Goal: Task Accomplishment & Management: Use online tool/utility

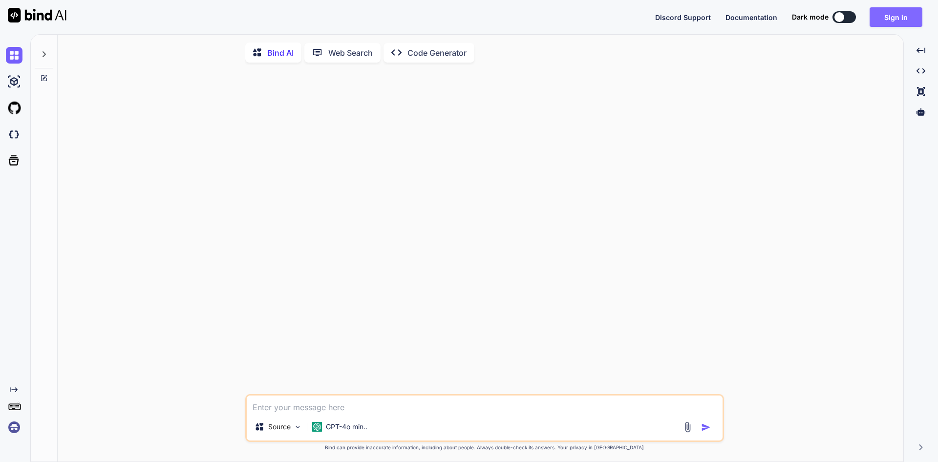
click at [898, 19] on button "Sign in" at bounding box center [896, 17] width 53 height 20
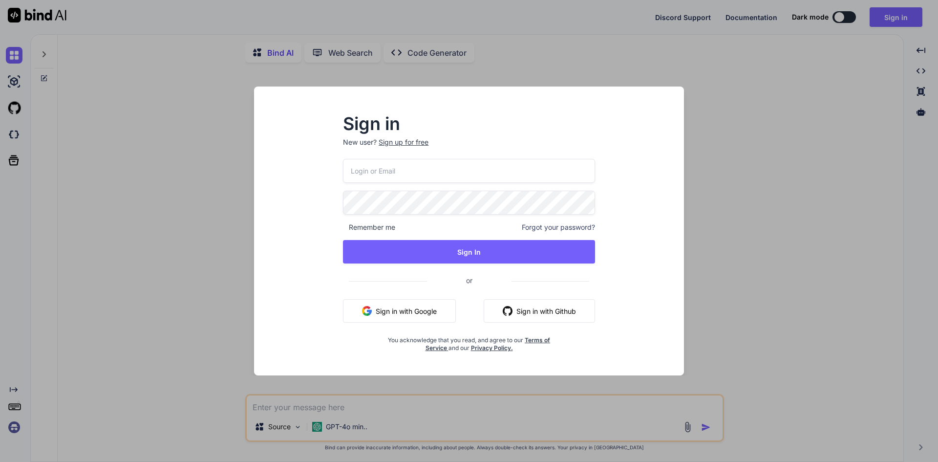
click at [420, 314] on button "Sign in with Google" at bounding box center [399, 310] width 113 height 23
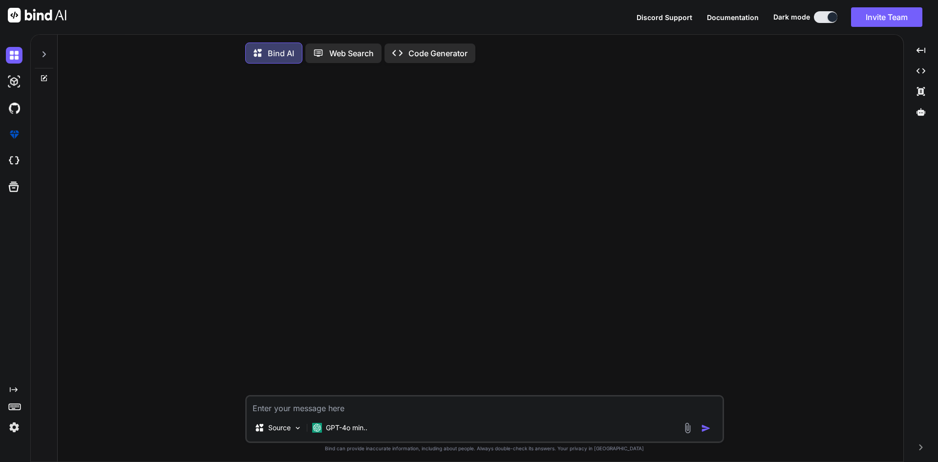
click at [688, 430] on img at bounding box center [687, 427] width 11 height 11
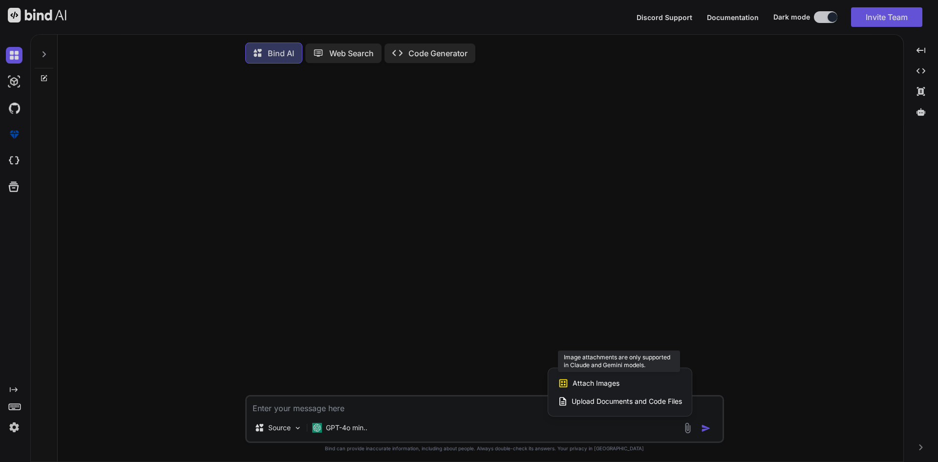
click at [638, 386] on div "Attach Images Image attachments are only supported in Claude and Gemini models." at bounding box center [620, 383] width 124 height 19
click at [584, 386] on span "Attach Images" at bounding box center [596, 383] width 47 height 10
click at [607, 385] on span "Attach Images" at bounding box center [596, 383] width 47 height 10
click at [340, 430] on div at bounding box center [469, 231] width 938 height 462
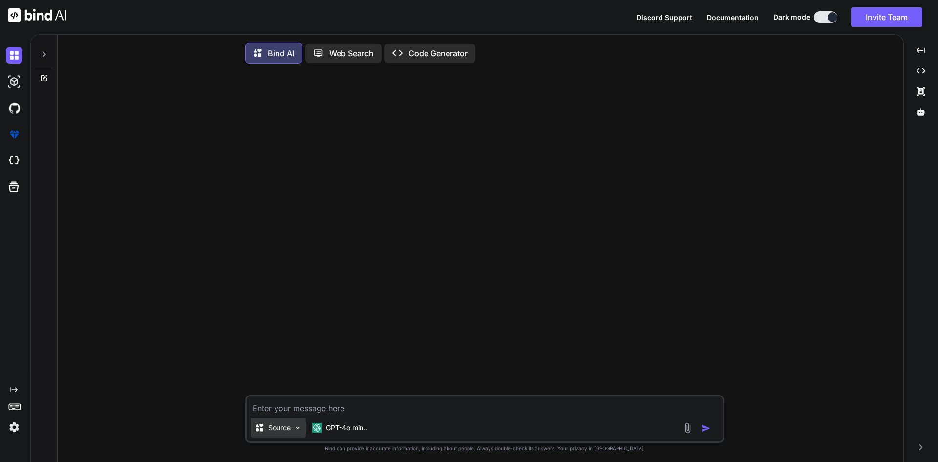
click at [295, 430] on img at bounding box center [298, 428] width 8 height 8
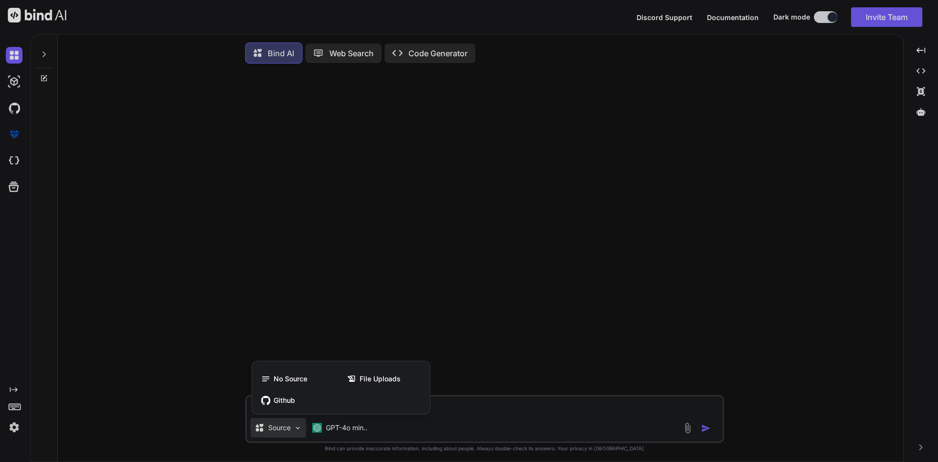
click at [345, 426] on div at bounding box center [469, 231] width 938 height 462
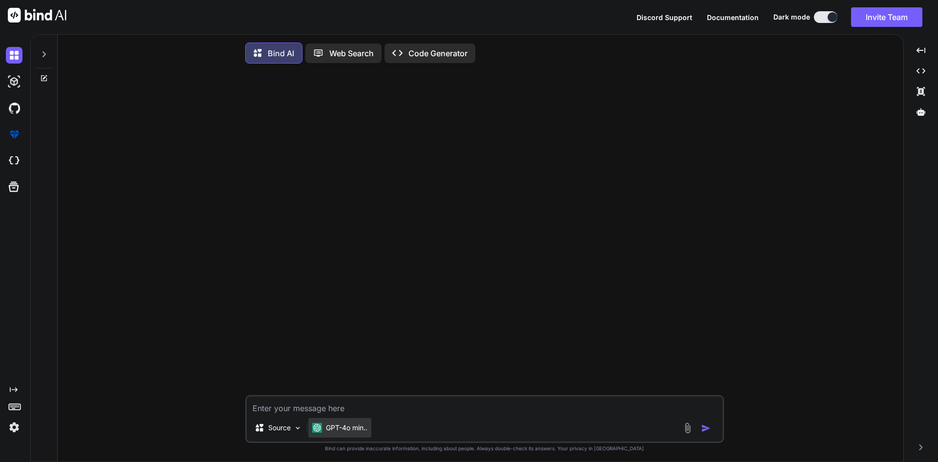
click at [347, 428] on p "GPT-4o min.." at bounding box center [347, 428] width 42 height 10
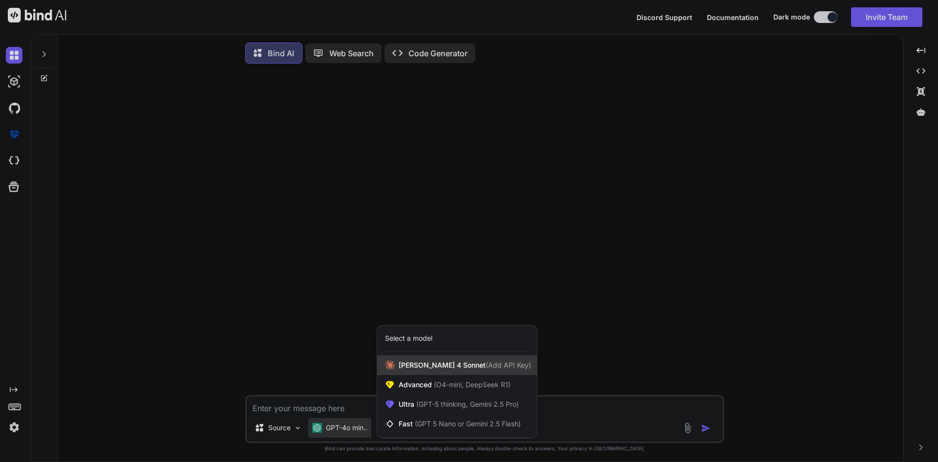
click at [486, 365] on span "(Add API Key)" at bounding box center [508, 365] width 45 height 8
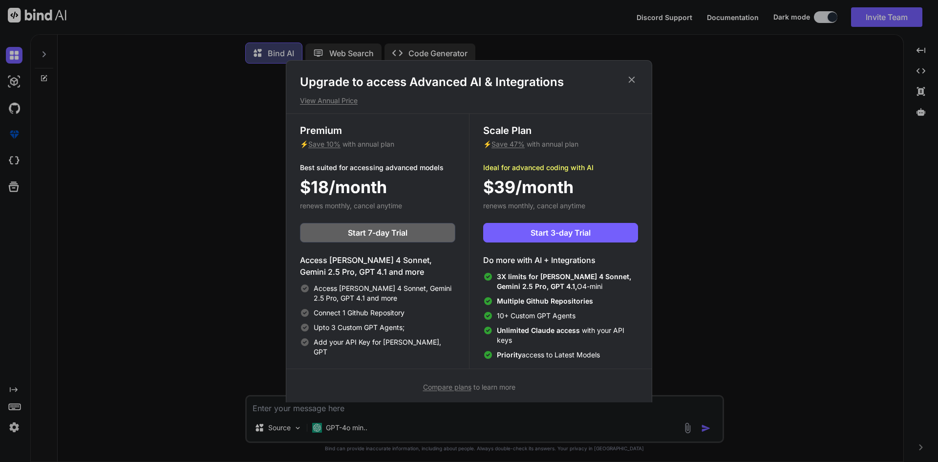
click at [634, 75] on icon at bounding box center [631, 79] width 11 height 11
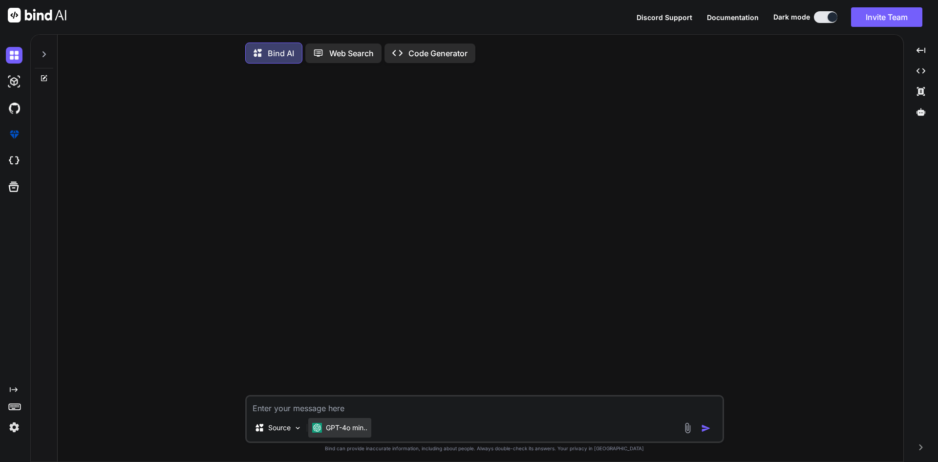
click at [346, 431] on p "GPT-4o min.." at bounding box center [347, 428] width 42 height 10
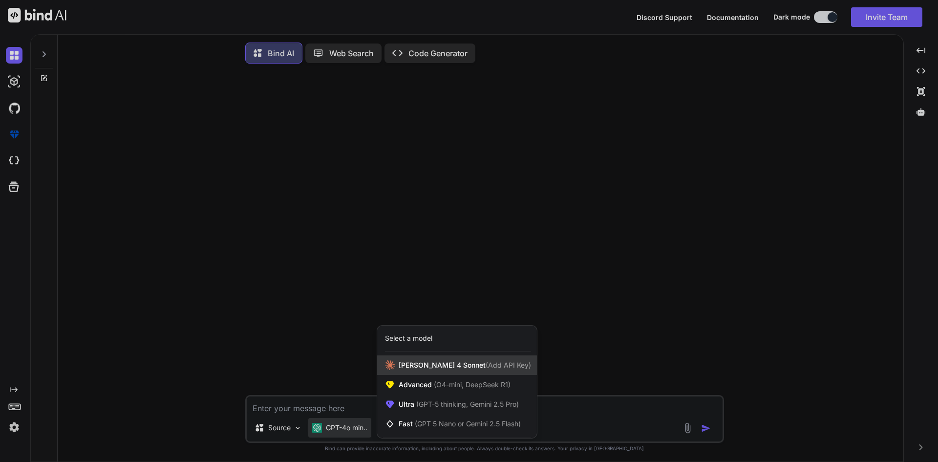
click at [505, 366] on div "[PERSON_NAME] 4 Sonnet (Add API Key)" at bounding box center [457, 365] width 160 height 20
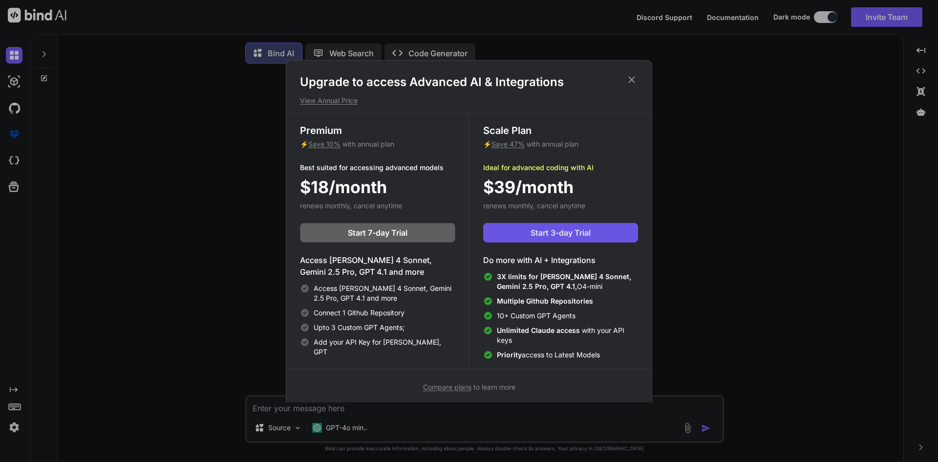
click at [587, 230] on span "Start 3-day Trial" at bounding box center [561, 233] width 60 height 12
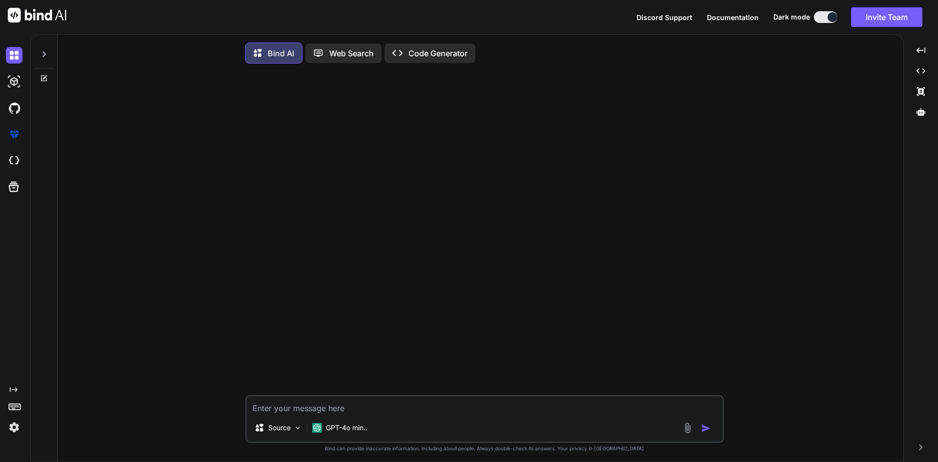
click at [684, 428] on img at bounding box center [687, 427] width 11 height 11
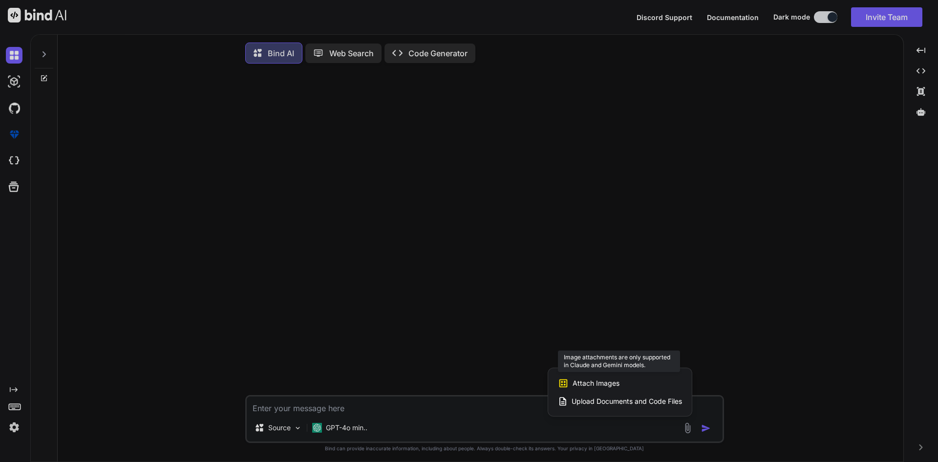
click at [643, 385] on div "Attach Images Image attachments are only supported in Claude and Gemini models." at bounding box center [620, 383] width 124 height 19
click at [349, 428] on div at bounding box center [469, 231] width 938 height 462
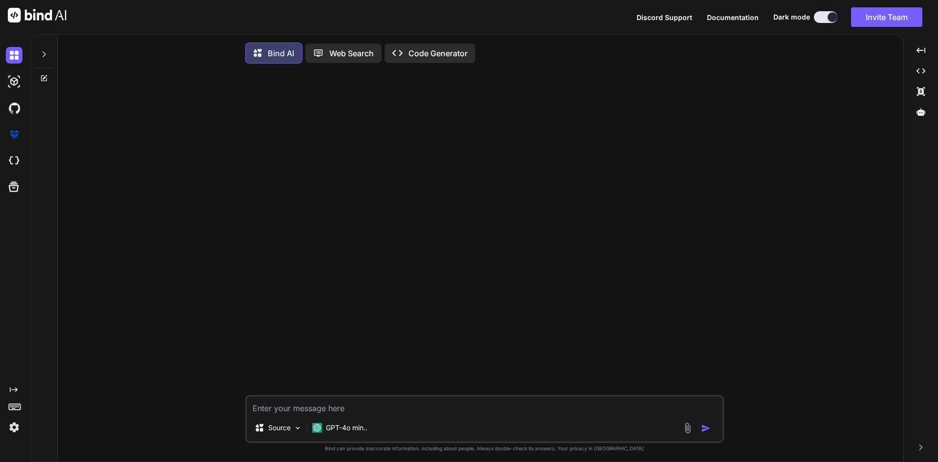
click at [349, 428] on p "GPT-4o min.." at bounding box center [347, 428] width 42 height 10
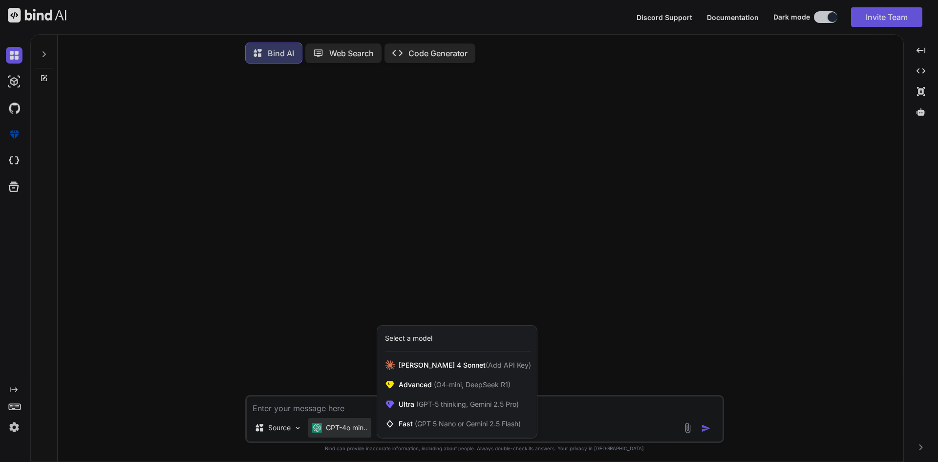
click at [428, 337] on div "Select a model" at bounding box center [408, 338] width 47 height 10
drag, startPoint x: 281, startPoint y: 312, endPoint x: 289, endPoint y: 404, distance: 92.7
click at [281, 311] on div at bounding box center [469, 231] width 938 height 462
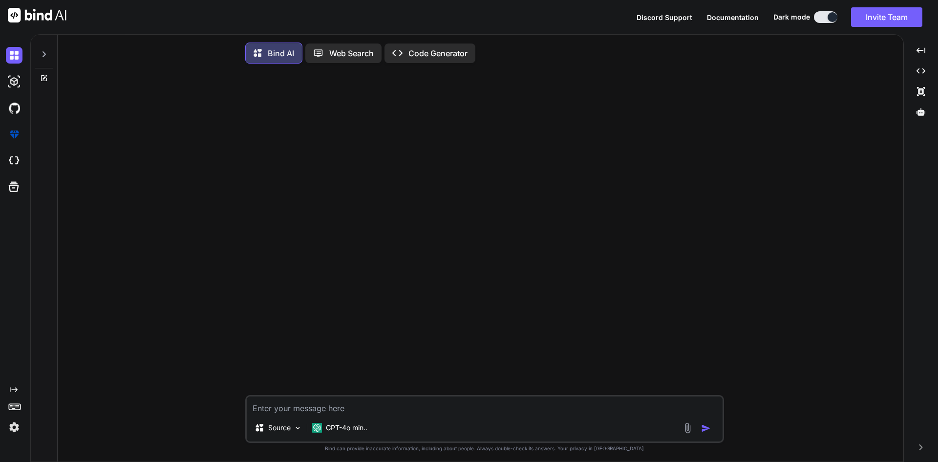
click at [351, 398] on div "Source GPT-4o min.." at bounding box center [484, 419] width 479 height 48
click at [344, 417] on div "Source GPT-4o min.." at bounding box center [484, 419] width 479 height 48
click at [433, 276] on div at bounding box center [485, 232] width 477 height 323
click at [432, 55] on p "Code Generator" at bounding box center [437, 53] width 59 height 12
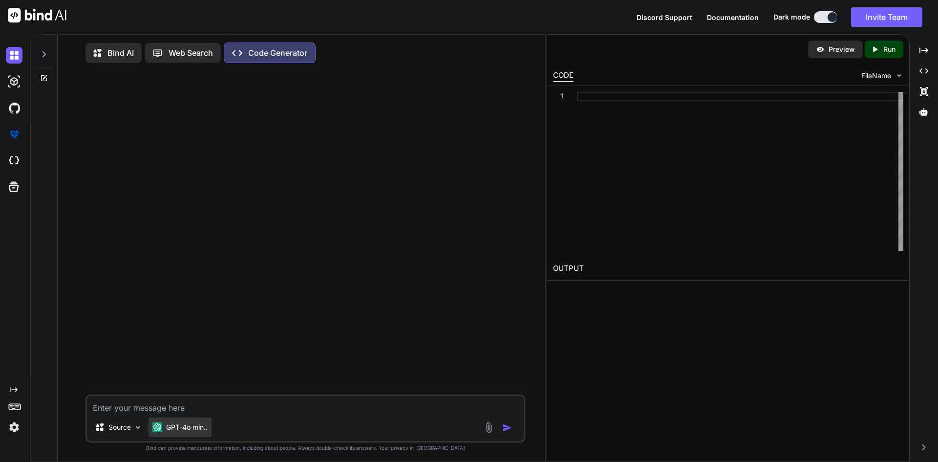
click at [200, 431] on p "GPT-4o min.." at bounding box center [187, 427] width 42 height 10
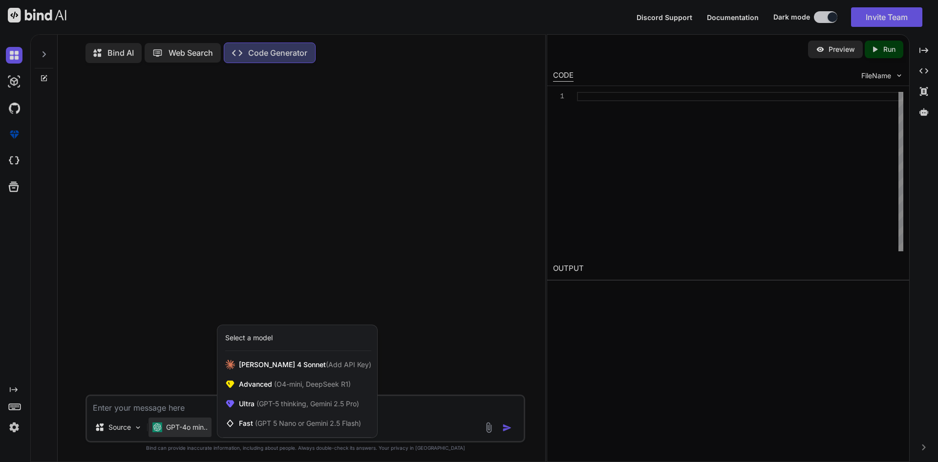
click at [200, 431] on div at bounding box center [469, 231] width 938 height 462
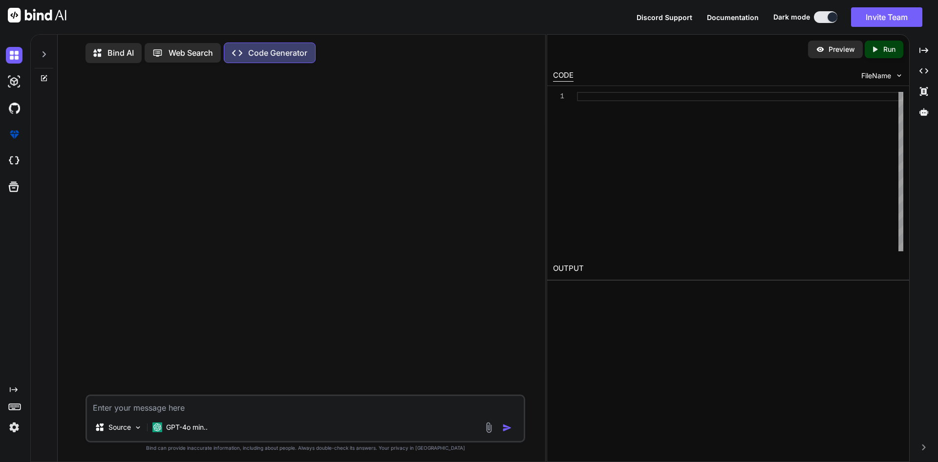
click at [487, 430] on img at bounding box center [488, 427] width 11 height 11
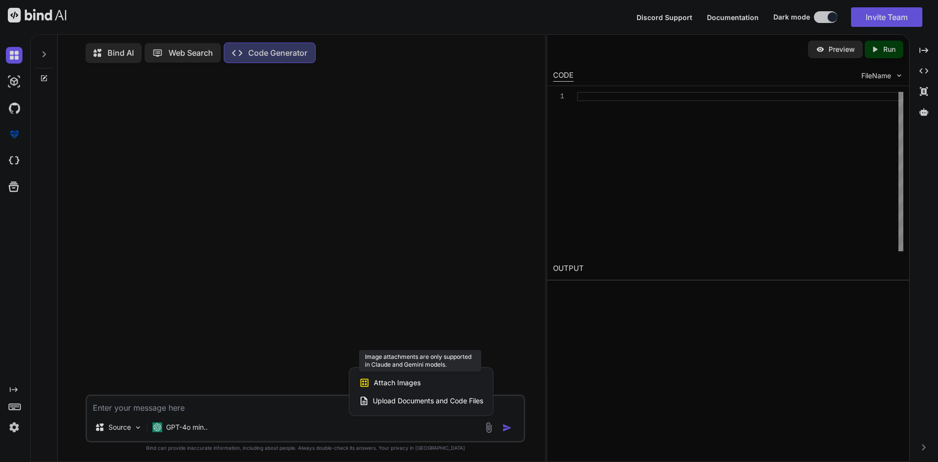
click at [450, 387] on div "Attach Images Image attachments are only supported in Claude and Gemini models." at bounding box center [421, 382] width 124 height 19
click at [470, 296] on div at bounding box center [469, 231] width 938 height 462
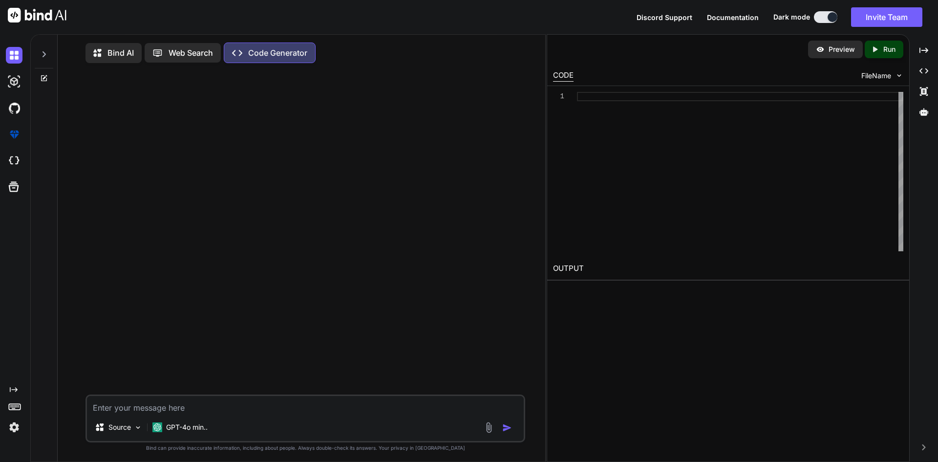
drag, startPoint x: 104, startPoint y: 62, endPoint x: 107, endPoint y: 59, distance: 5.2
click at [105, 62] on div "Bind AI" at bounding box center [114, 53] width 56 height 20
click at [108, 55] on p "Bind AI" at bounding box center [120, 53] width 26 height 12
click at [11, 78] on img at bounding box center [14, 81] width 17 height 17
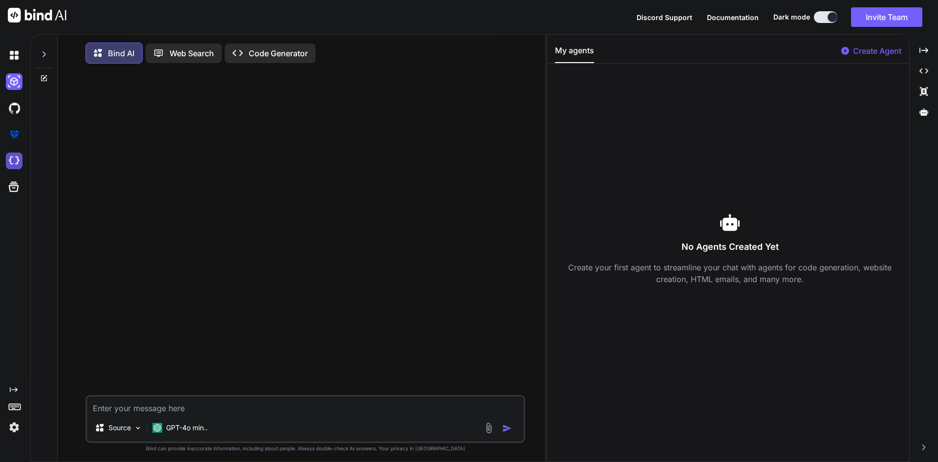
click at [14, 158] on img at bounding box center [14, 160] width 17 height 17
click at [14, 49] on img at bounding box center [14, 55] width 17 height 17
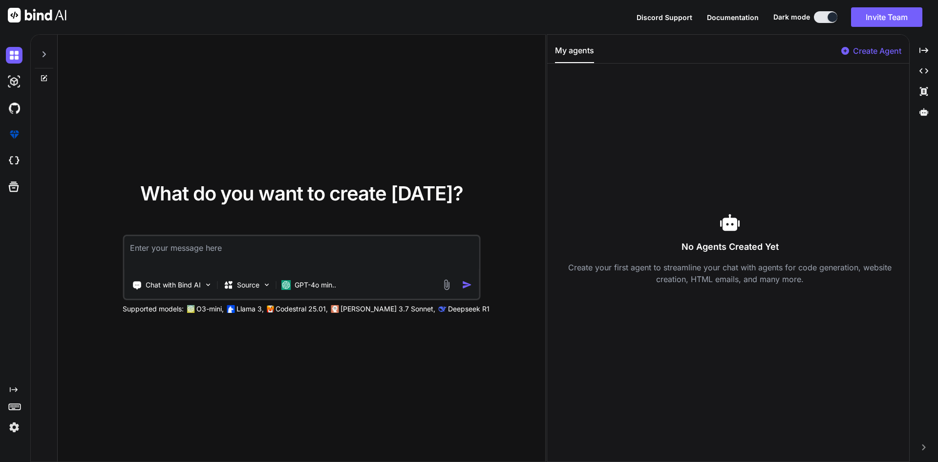
drag, startPoint x: 547, startPoint y: 146, endPoint x: 717, endPoint y: 169, distance: 171.5
click at [644, 150] on div "No Agents Created Yet Create your first agent to streamline your chat with agen…" at bounding box center [728, 248] width 362 height 354
click at [843, 49] on icon at bounding box center [845, 51] width 8 height 8
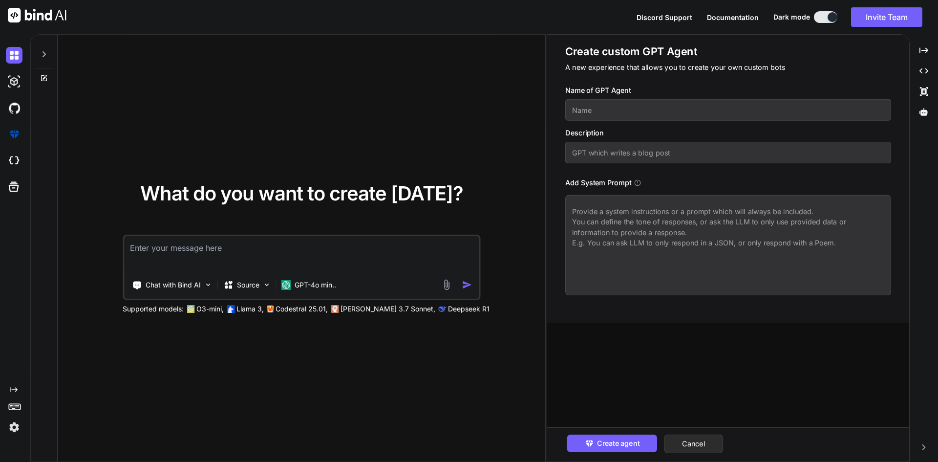
click at [49, 11] on img at bounding box center [37, 15] width 59 height 15
click at [11, 406] on icon at bounding box center [15, 406] width 14 height 14
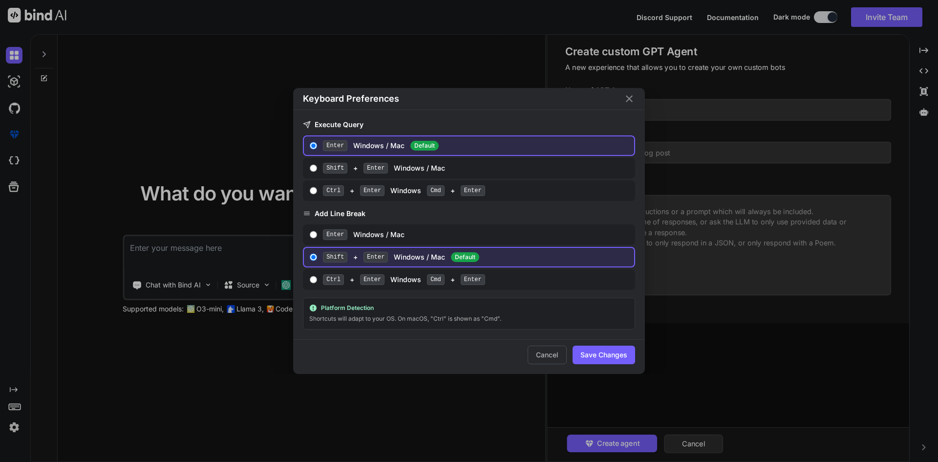
click at [628, 98] on icon "Close" at bounding box center [629, 98] width 7 height 7
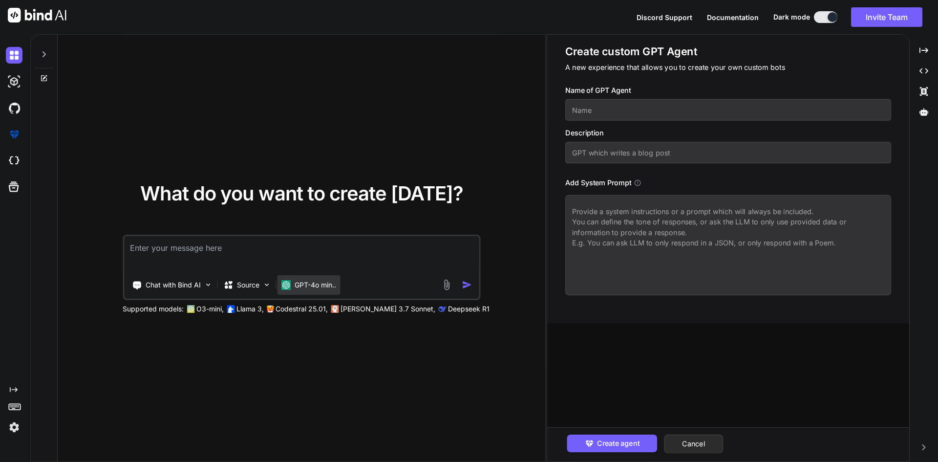
click at [317, 285] on p "GPT-4o min.." at bounding box center [316, 285] width 42 height 10
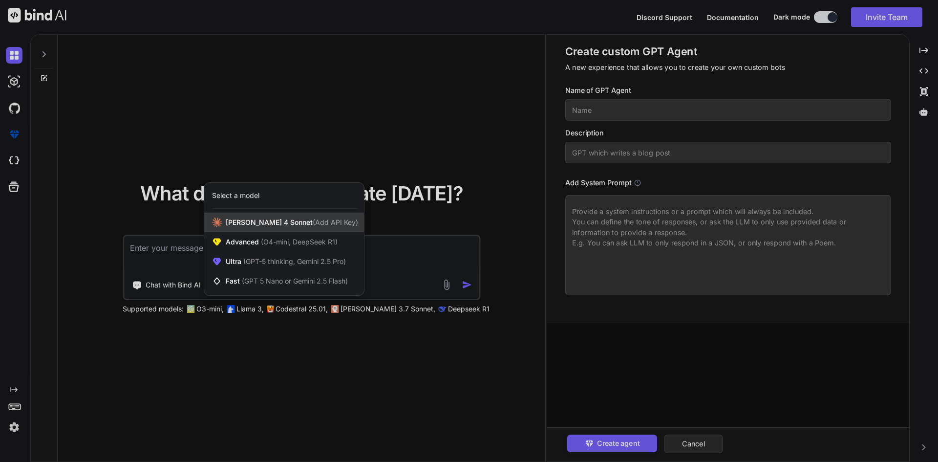
click at [314, 223] on span "(Add API Key)" at bounding box center [335, 222] width 45 height 8
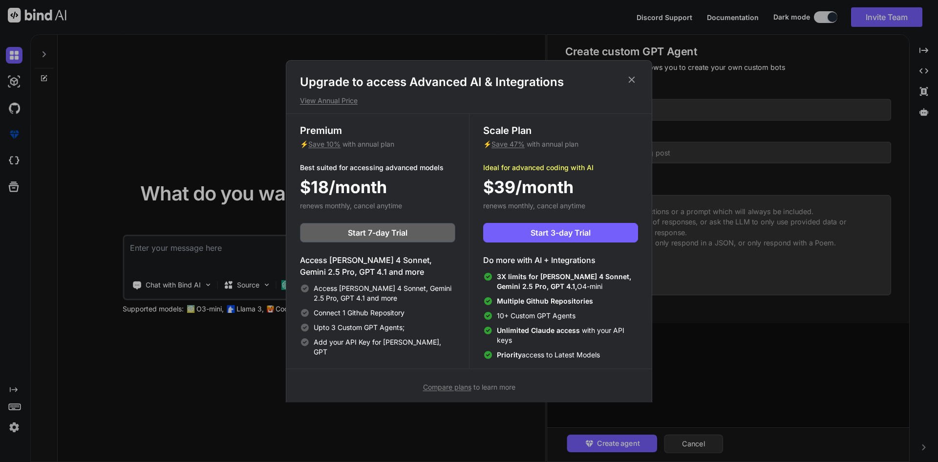
click at [633, 76] on icon at bounding box center [631, 79] width 11 height 11
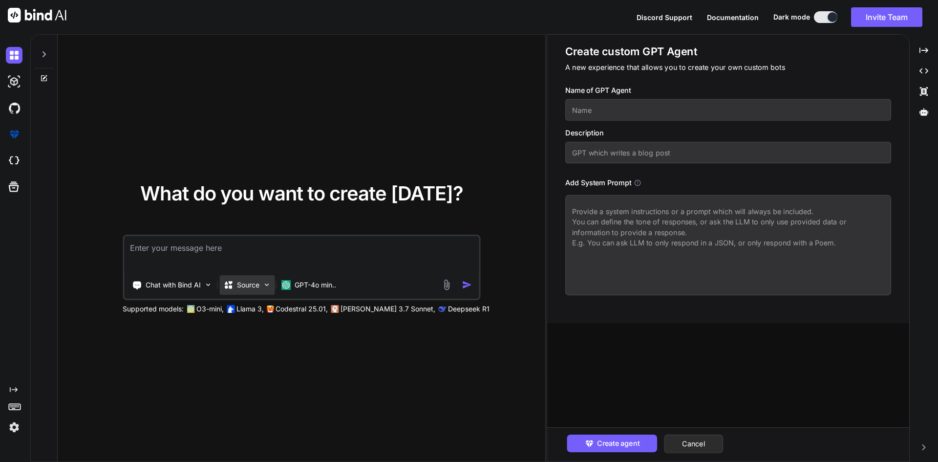
click at [243, 282] on p "Source" at bounding box center [248, 285] width 22 height 10
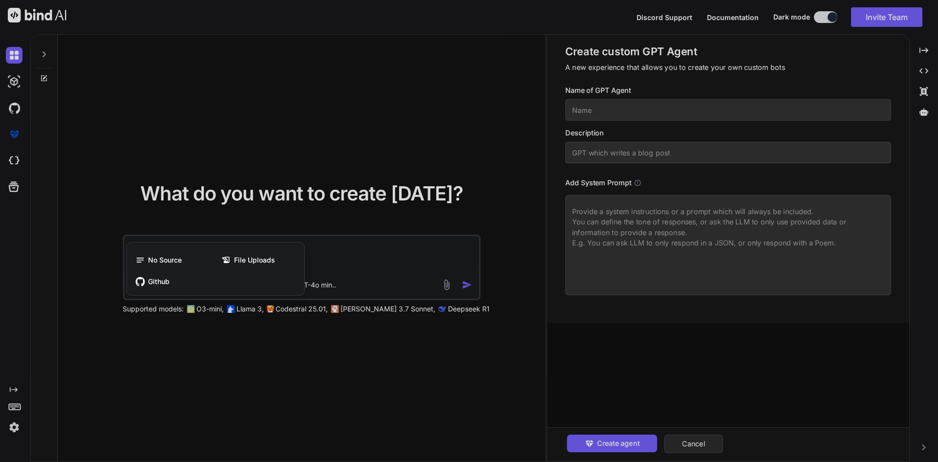
click at [255, 363] on div at bounding box center [469, 231] width 938 height 462
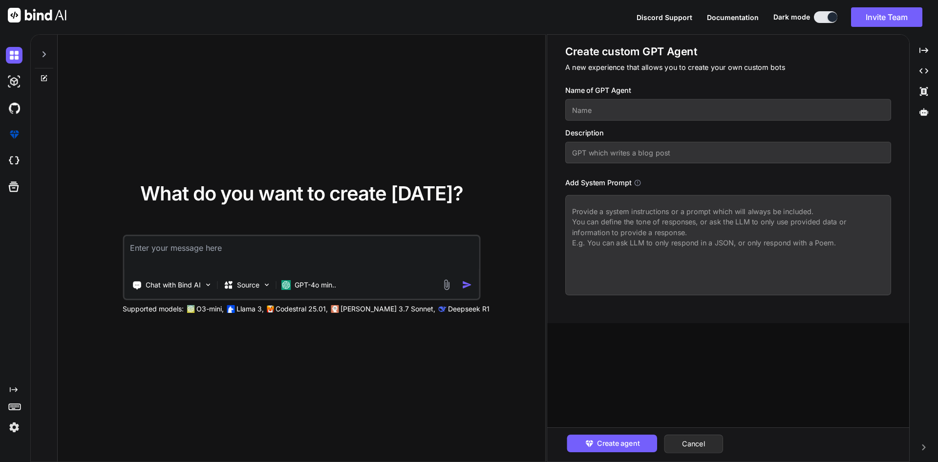
click at [362, 308] on p "Claude 3.7 Sonnet," at bounding box center [388, 309] width 95 height 10
click at [705, 446] on button "Cancel" at bounding box center [693, 443] width 59 height 19
type textarea "x"
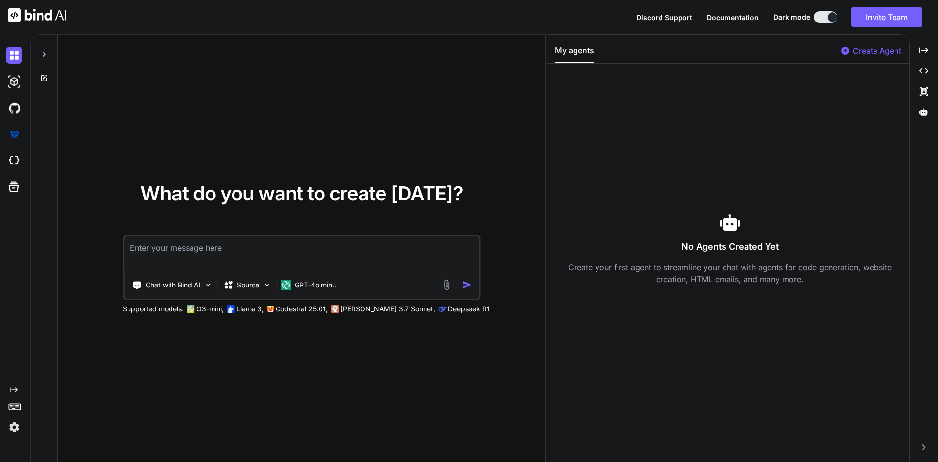
click at [924, 444] on icon "Created with Pixso." at bounding box center [924, 447] width 6 height 6
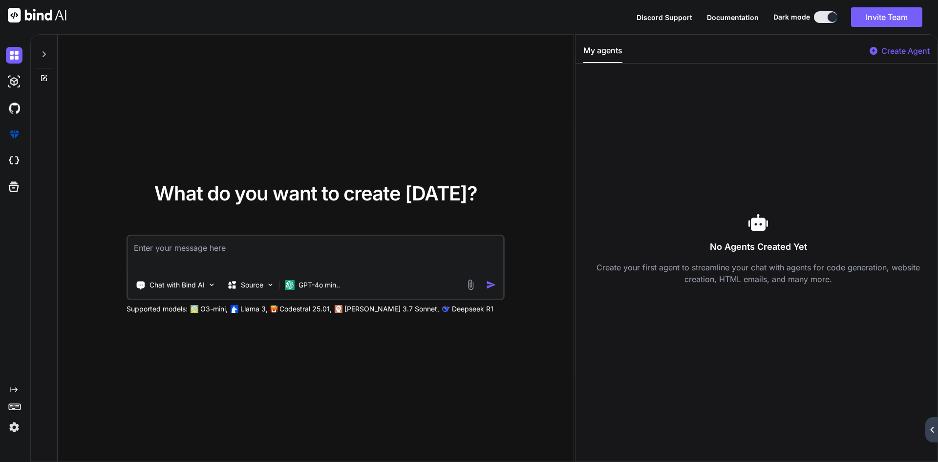
click at [931, 428] on icon "Created with Pixso." at bounding box center [932, 430] width 6 height 6
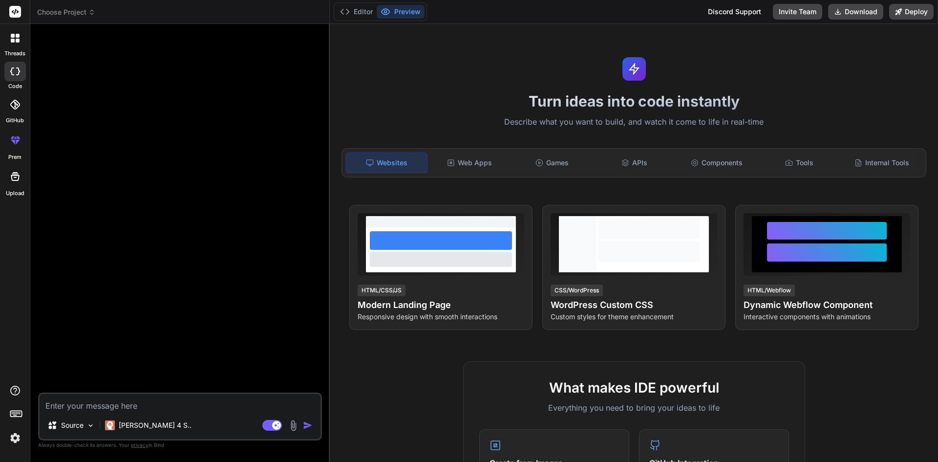
click at [290, 425] on img at bounding box center [293, 425] width 11 height 11
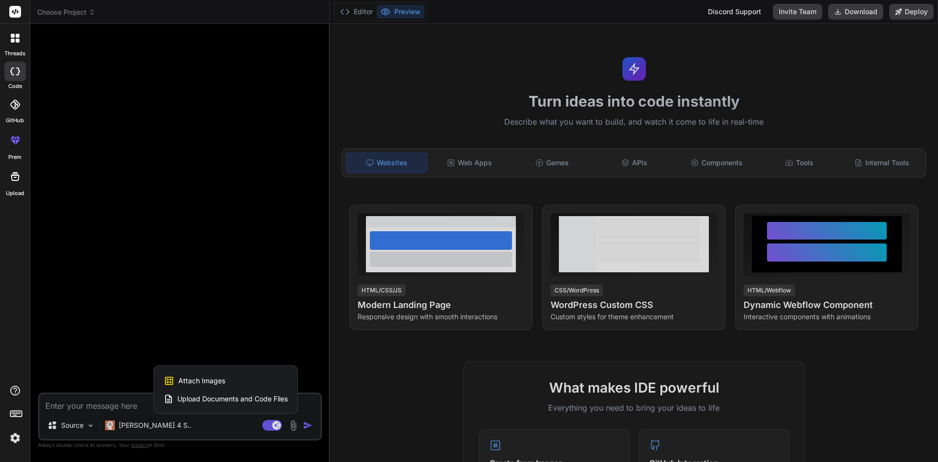
click at [247, 378] on div "Attach Images Image attachments are only supported in Claude and Gemini models." at bounding box center [226, 380] width 124 height 19
type textarea "x"
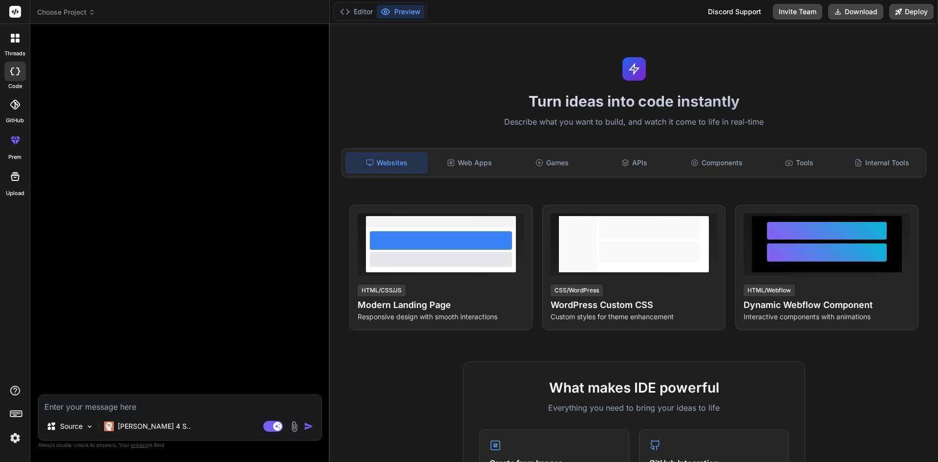
type input "C:\fakepath\sign up.png"
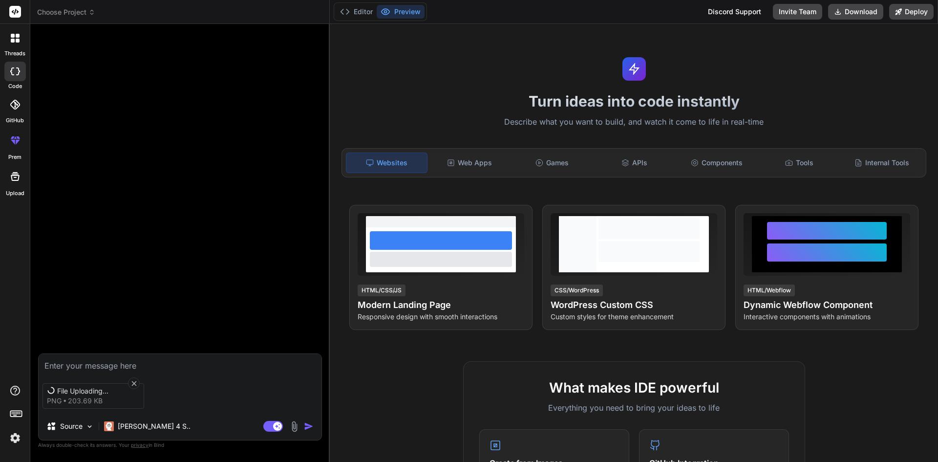
click at [178, 363] on textarea at bounding box center [180, 363] width 283 height 18
type textarea "x"
type textarea "c"
type textarea "x"
type textarea "cr"
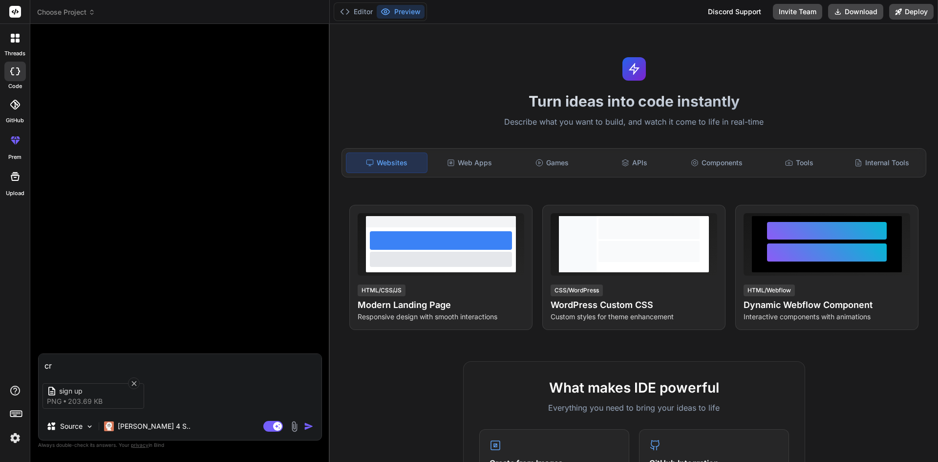
type textarea "x"
type textarea "cre"
type textarea "x"
type textarea "crea"
type textarea "x"
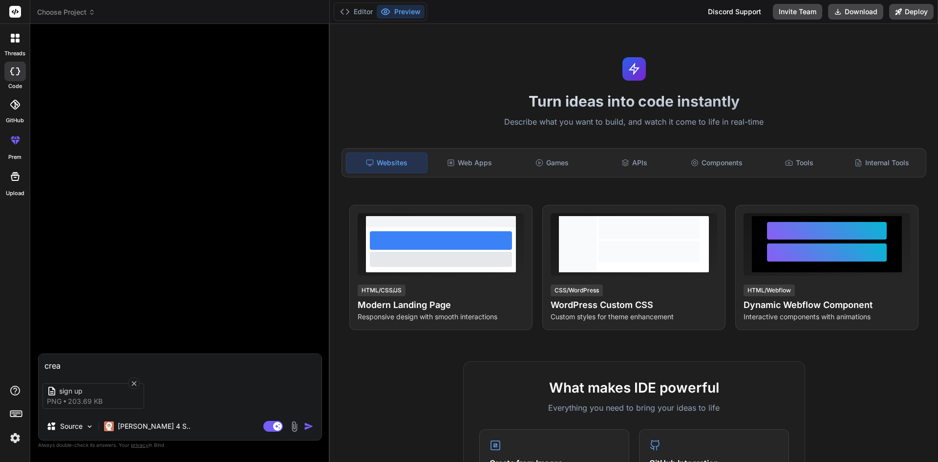
type textarea "creat"
type textarea "x"
type textarea "create"
type textarea "x"
type textarea "create"
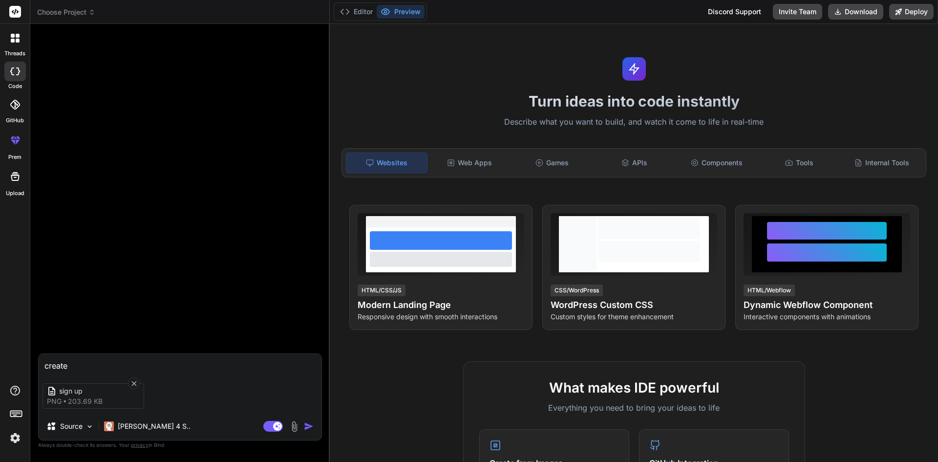
type textarea "x"
type textarea "create s"
type textarea "x"
type textarea "create sa"
type textarea "x"
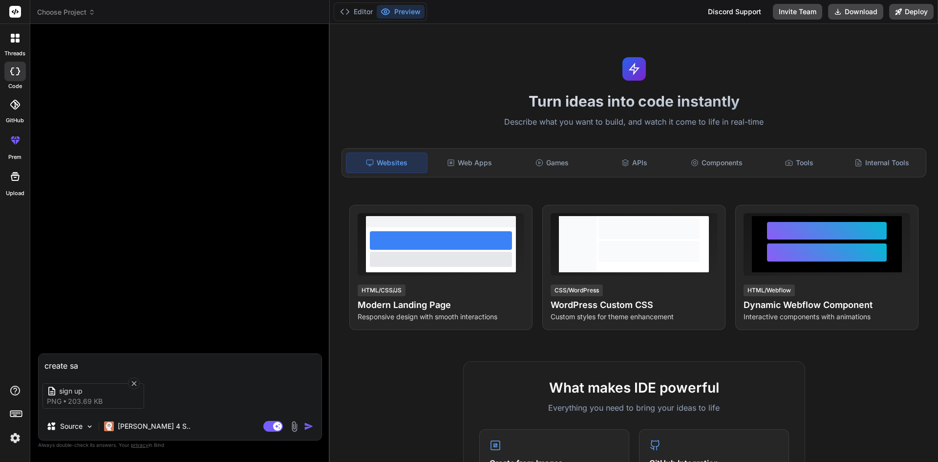
type textarea "create sam"
type textarea "x"
type textarea "create same"
type textarea "x"
type textarea "create same"
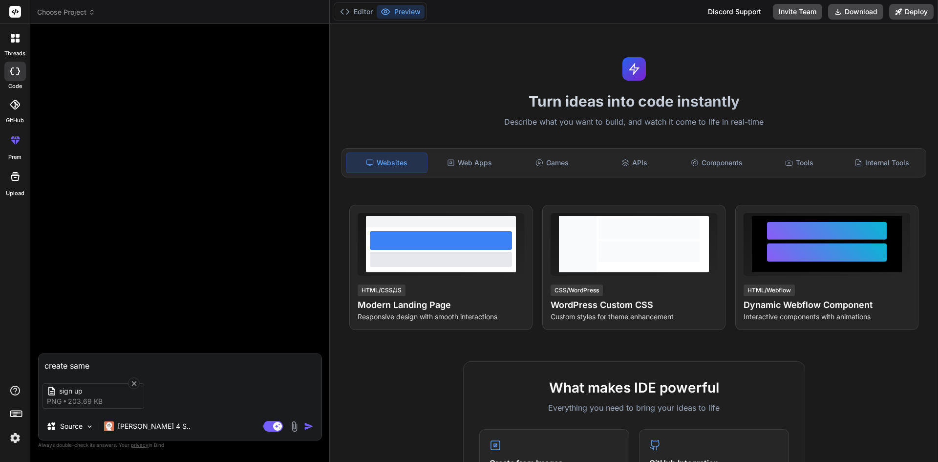
type textarea "x"
type textarea "create same t"
type textarea "x"
type textarea "create same to"
type textarea "x"
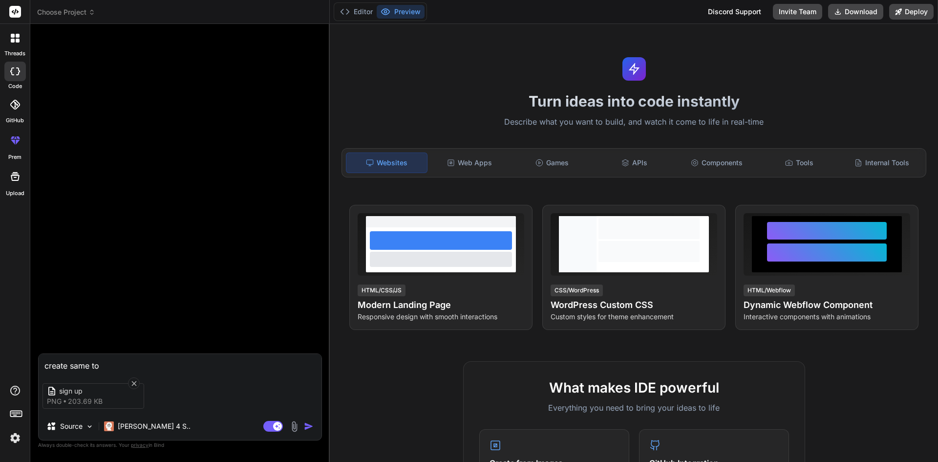
type textarea "create same to"
type textarea "x"
type textarea "create same to s"
type textarea "x"
type textarea "create same to sa"
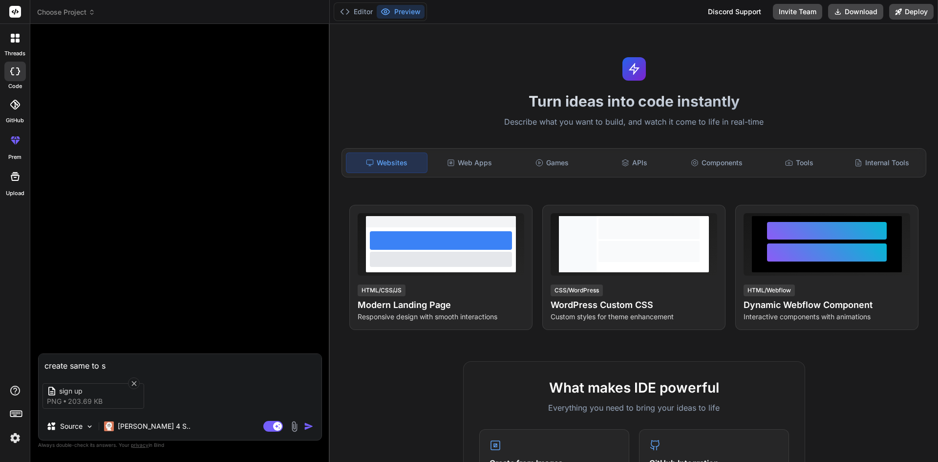
type textarea "x"
type textarea "create same to sam"
type textarea "x"
type textarea "create same to same"
type textarea "x"
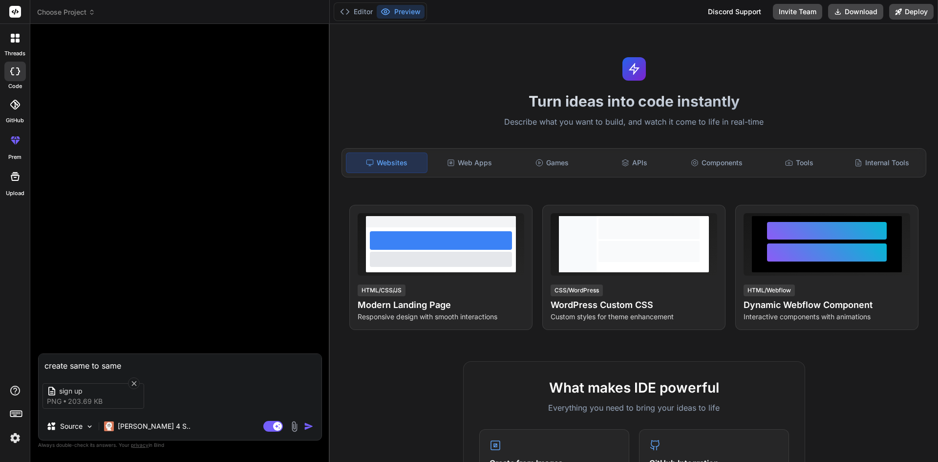
type textarea "create same to same"
type textarea "x"
type textarea "create same to same h"
type textarea "x"
type textarea "create same to same ht"
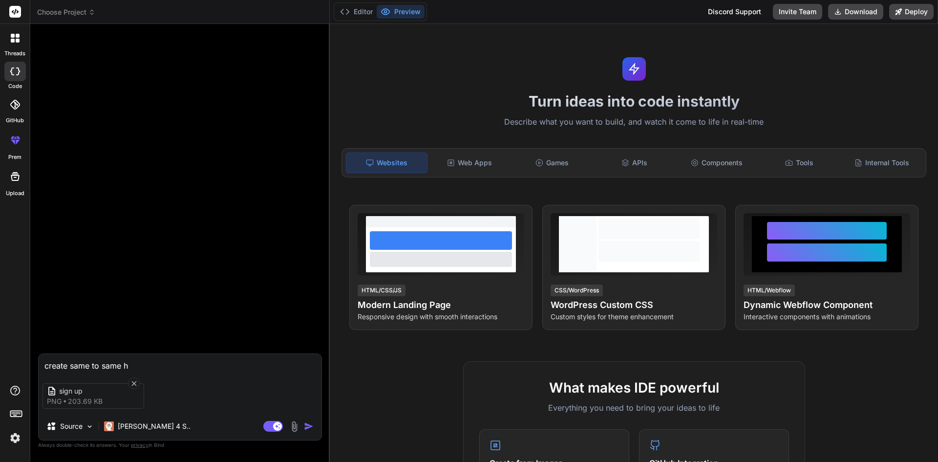
type textarea "x"
type textarea "create same to same htm"
type textarea "x"
type textarea "create same to same html"
type textarea "x"
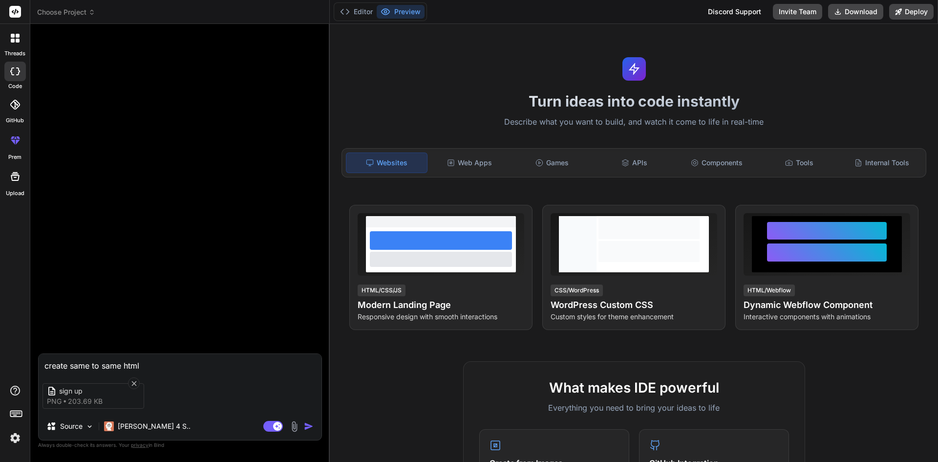
type textarea "create same to same html"
type textarea "x"
type textarea "create same to same html a"
type textarea "x"
type textarea "create same to same html as"
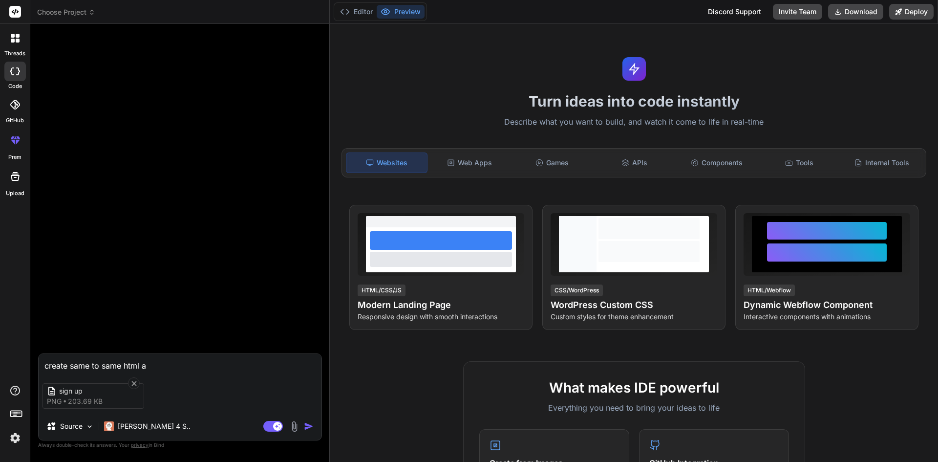
type textarea "x"
type textarea "create same to same html as"
type textarea "x"
type textarea "create same to same html as a"
type textarea "x"
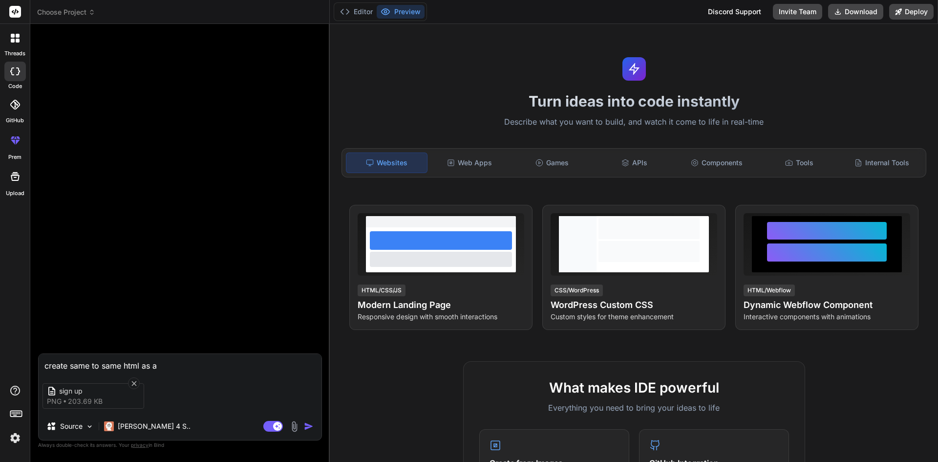
type textarea "create same to same html as at"
type textarea "x"
type textarea "create same to same html as att"
type textarea "x"
type textarea "create same to same html as attc"
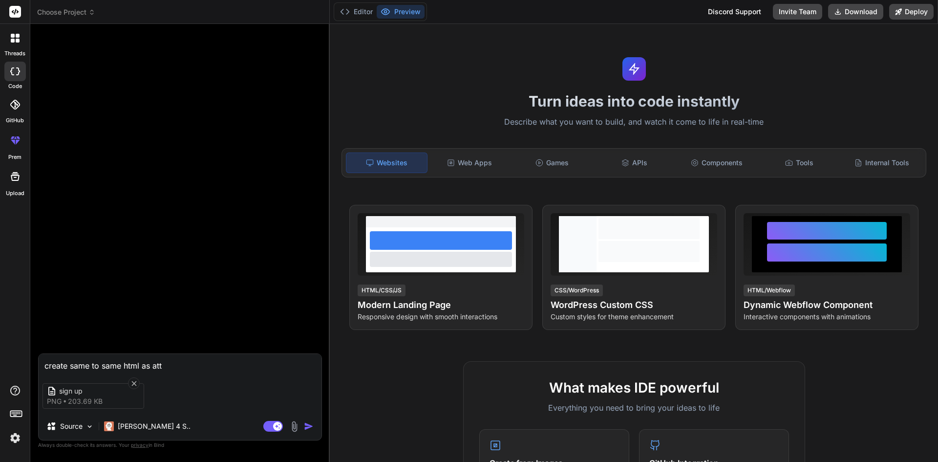
type textarea "x"
type textarea "create same to same html as att"
type textarea "x"
type textarea "create same to same html as atta"
type textarea "x"
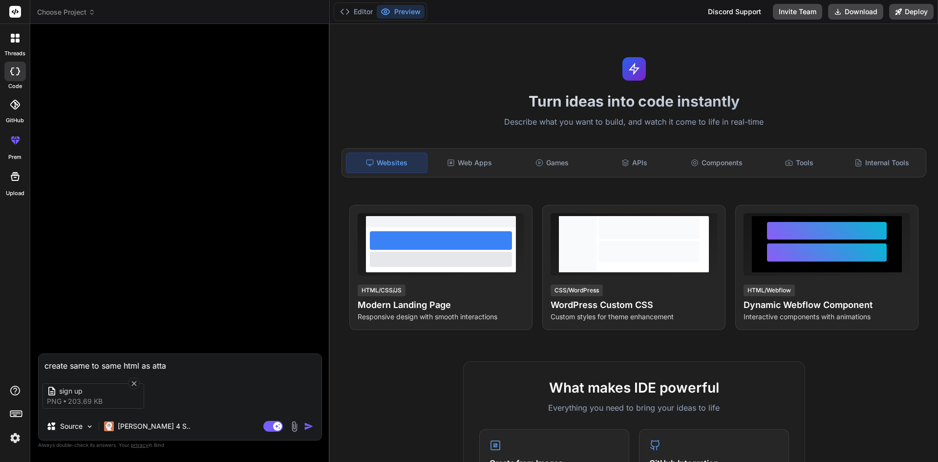
type textarea "create same to same html as attac"
type textarea "x"
type textarea "create same to same html as attach"
type textarea "x"
type textarea "create same to same html as attache"
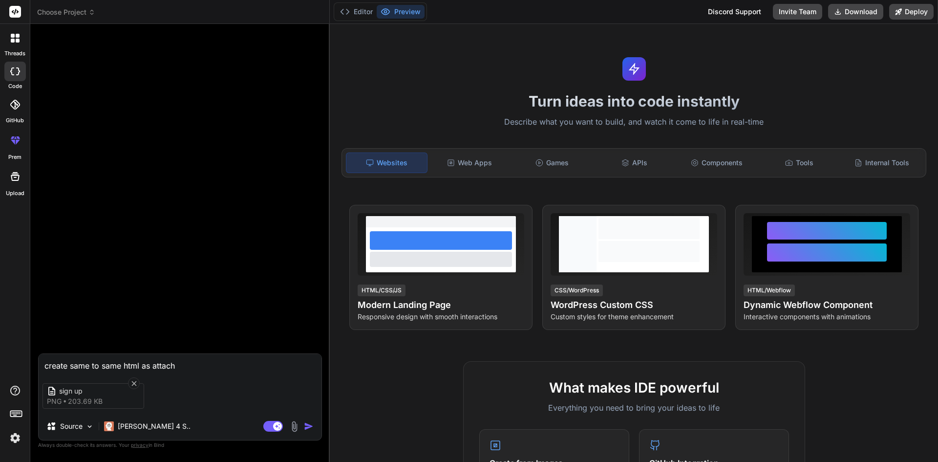
type textarea "x"
type textarea "create same to same html as attached"
type textarea "x"
type textarea "create same to same html as attached"
type textarea "x"
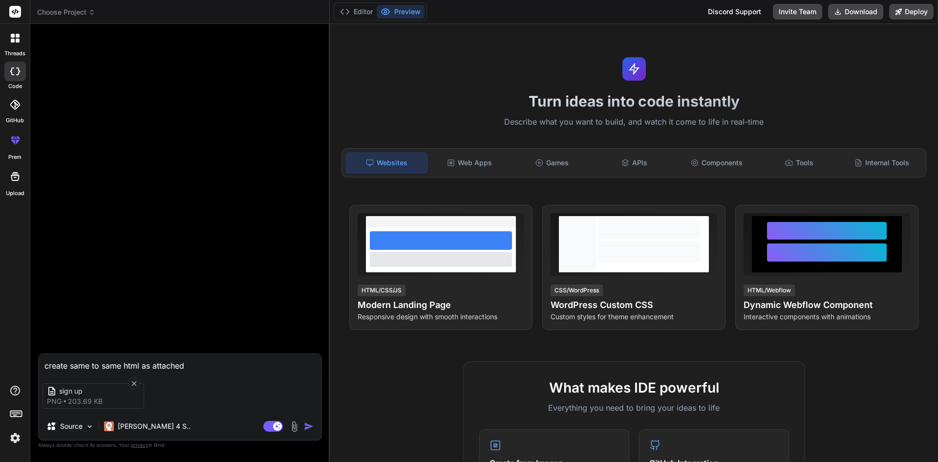
type textarea "create same to same html as attached u"
type textarea "x"
type textarea "create same to same html as attached"
type textarea "x"
type textarea "create same to same html as attached i"
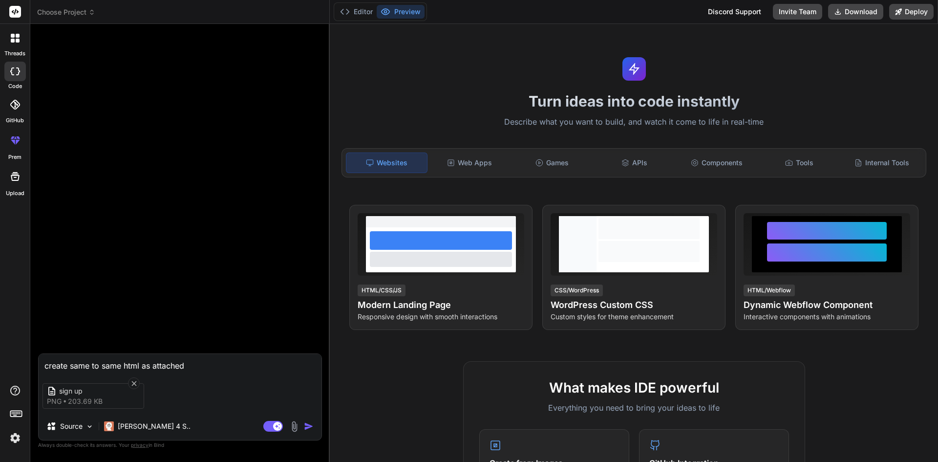
type textarea "x"
type textarea "create same to same html as attached ia"
type textarea "x"
type textarea "create same to same html as attached iam"
type textarea "x"
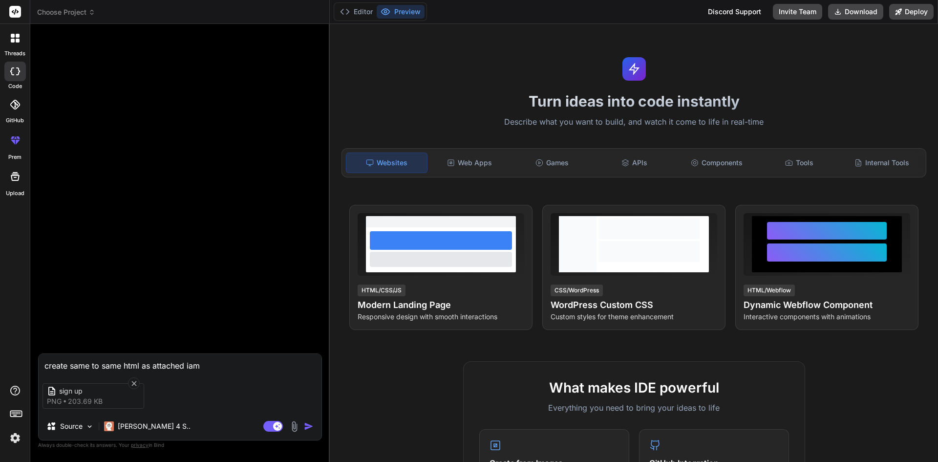
type textarea "create same to same html as attached iamg"
type textarea "x"
type textarea "create same to same html as attached iamge"
type textarea "x"
type textarea "create same to same html as attached iamge"
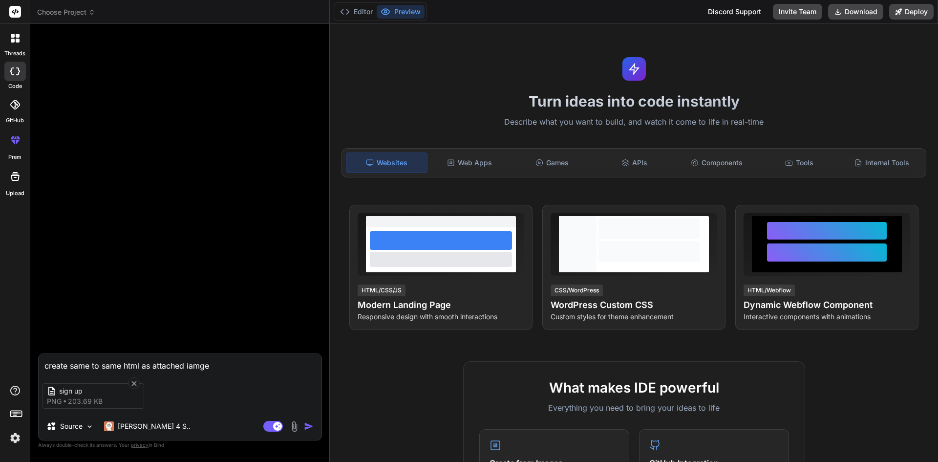
type textarea "x"
type textarea "create same to same html as attached iamge"
type textarea "x"
type textarea "create same to same html as attached iamg"
type textarea "x"
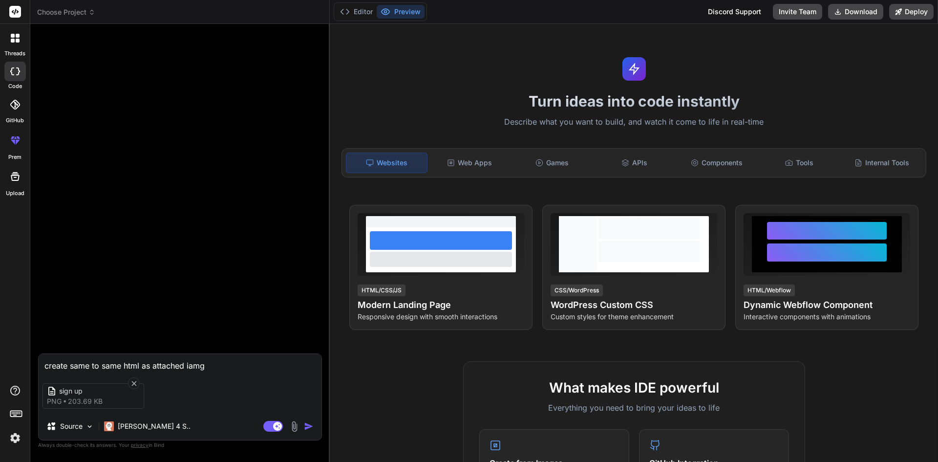
type textarea "create same to same html as attached iam"
type textarea "x"
type textarea "create same to same html as attached ia"
type textarea "x"
type textarea "create same to same html as attached i"
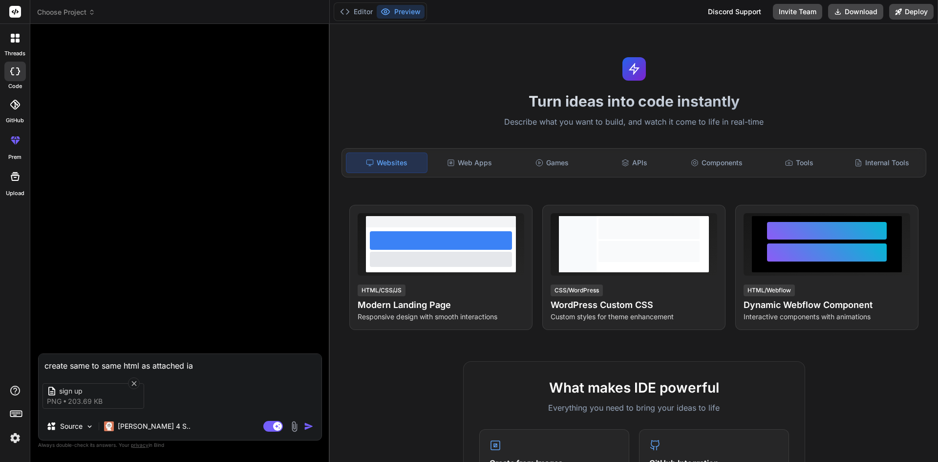
type textarea "x"
type textarea "create same to same html as attached im"
type textarea "x"
type textarea "create same to same html as attached ima"
type textarea "x"
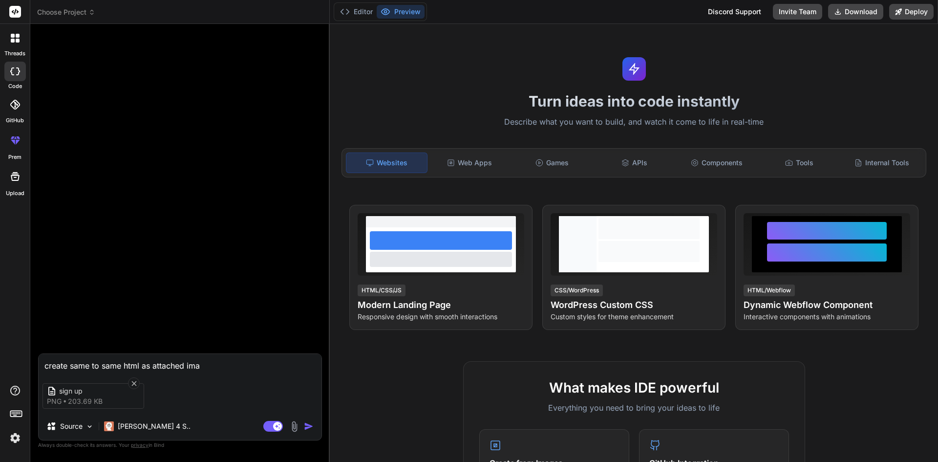
type textarea "create same to same html as attached imag"
type textarea "x"
type textarea "create same to same html as attached image"
type textarea "x"
type textarea "create same to same html as attached image"
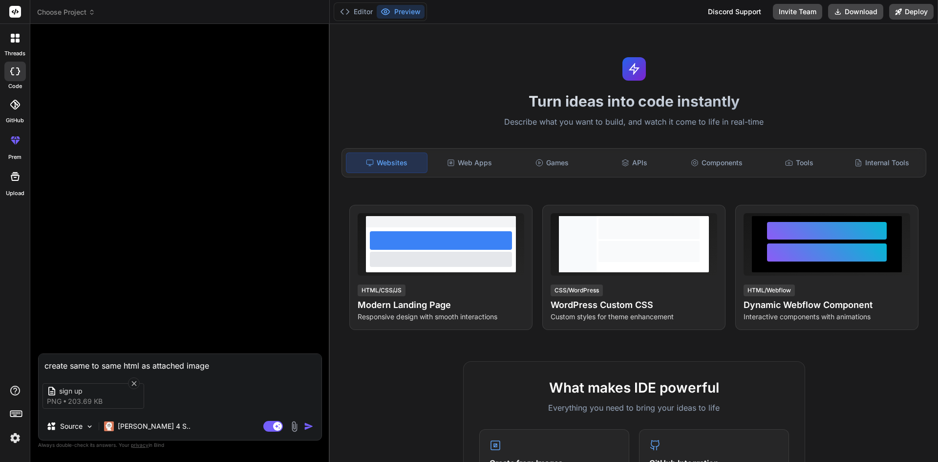
type textarea "x"
type textarea "create same to same html as attached image u"
type textarea "x"
type textarea "create same to same html as attached image us"
type textarea "x"
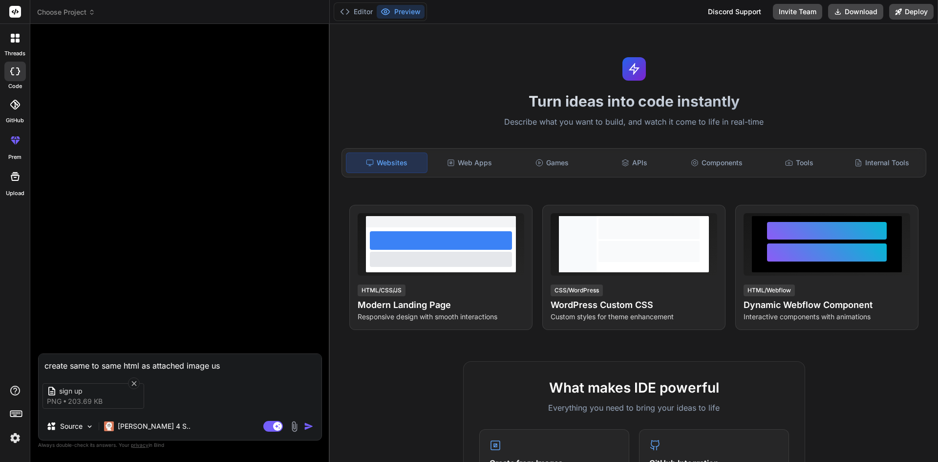
type textarea "create same to same html as attached image usi"
type textarea "x"
type textarea "create same to same html as attached image usin"
type textarea "x"
type textarea "create same to same html as attached image using"
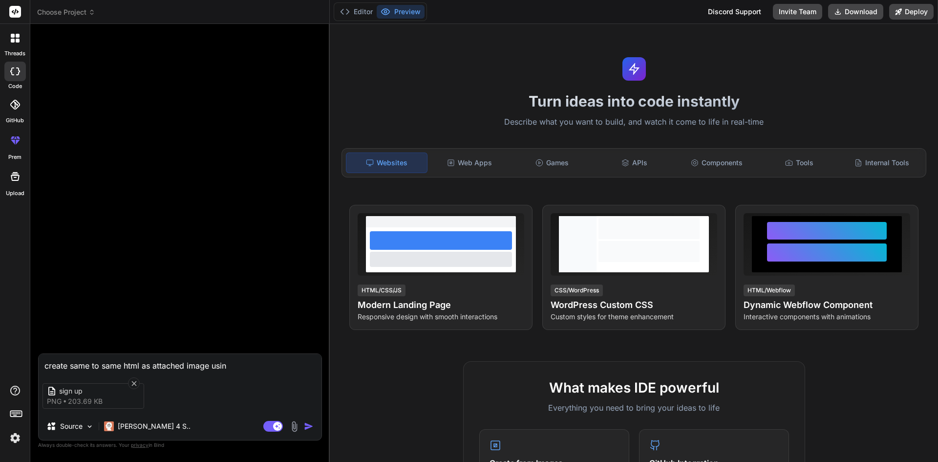
type textarea "x"
type textarea "create same to same html as attached image using"
type textarea "x"
type textarea "create same to same html as attached image using b"
type textarea "x"
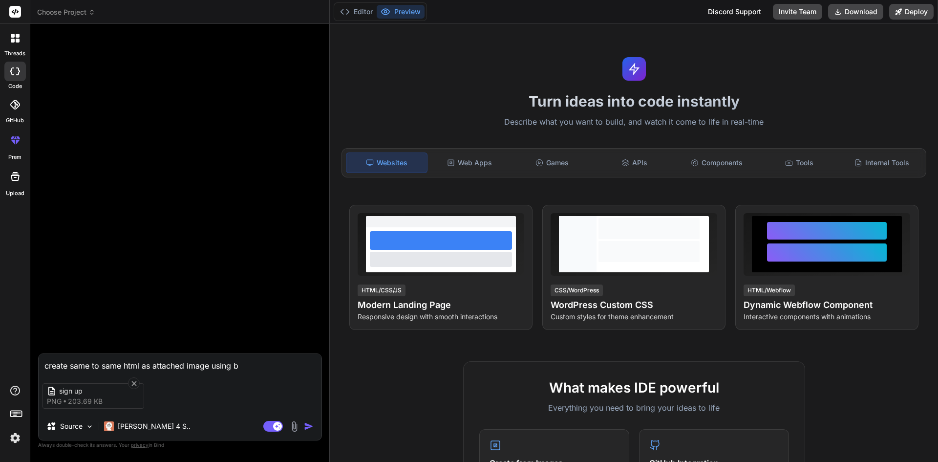
type textarea "create same to same html as attached image using bo"
type textarea "x"
type textarea "create same to same html as attached image using boo"
type textarea "x"
type textarea "create same to same html as attached image using boot"
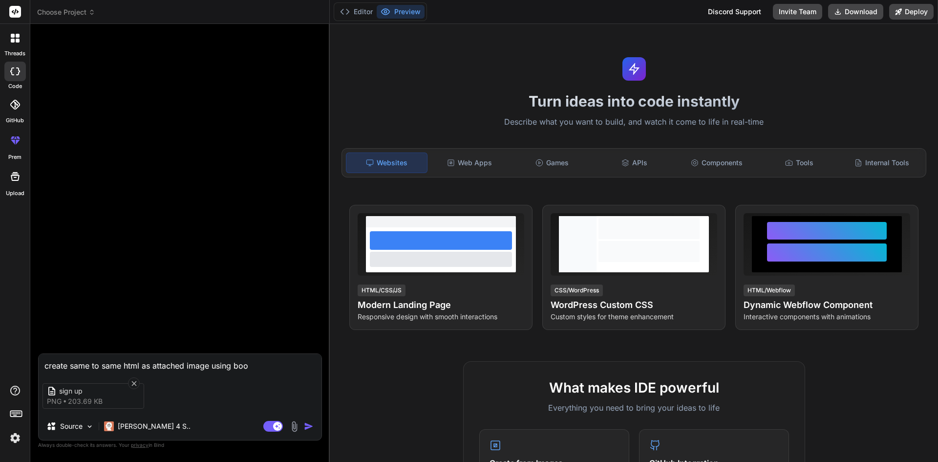
type textarea "x"
type textarea "create same to same html as attached image using boots"
type textarea "x"
type textarea "create same to same html as attached image using bootst"
type textarea "x"
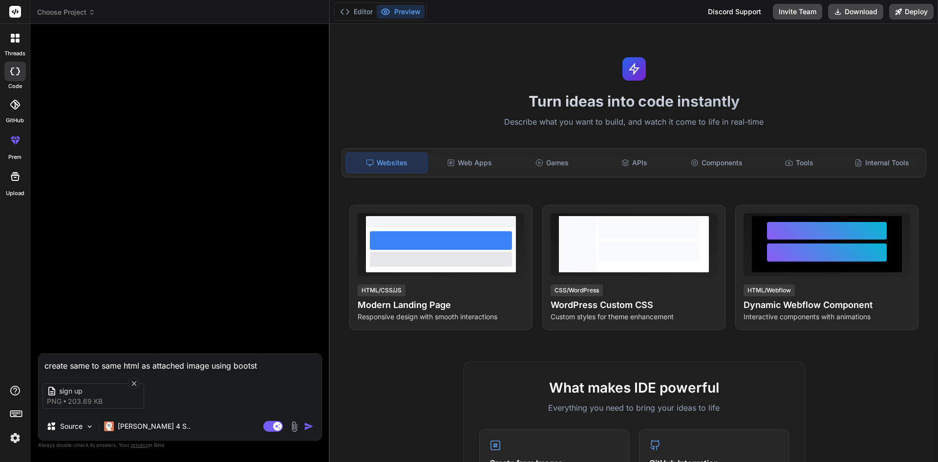
type textarea "create same to same html as attached image using bootstr"
type textarea "x"
type textarea "create same to same html as attached image using bootstra"
type textarea "x"
type textarea "create same to same html as attached image using bootstrap"
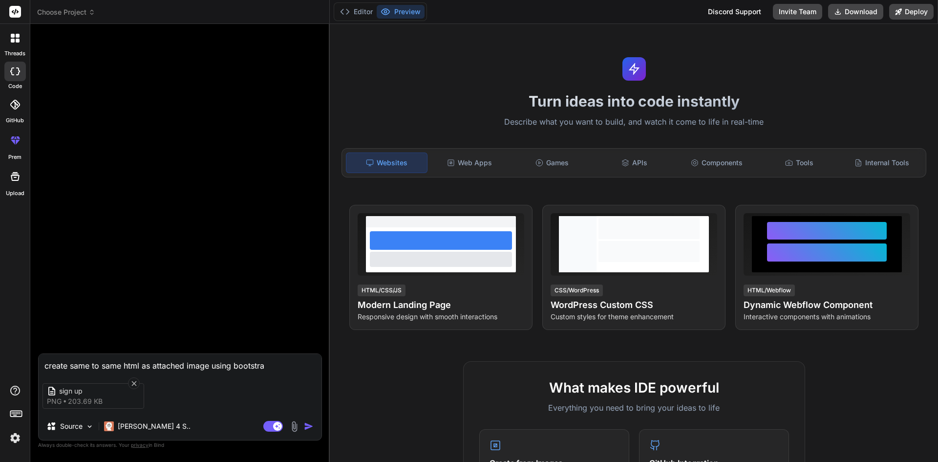
type textarea "x"
type textarea "create same to same html as attached image using bootstrap"
type textarea "x"
type textarea "create same to same html as attached image using bootstrap 5"
type textarea "x"
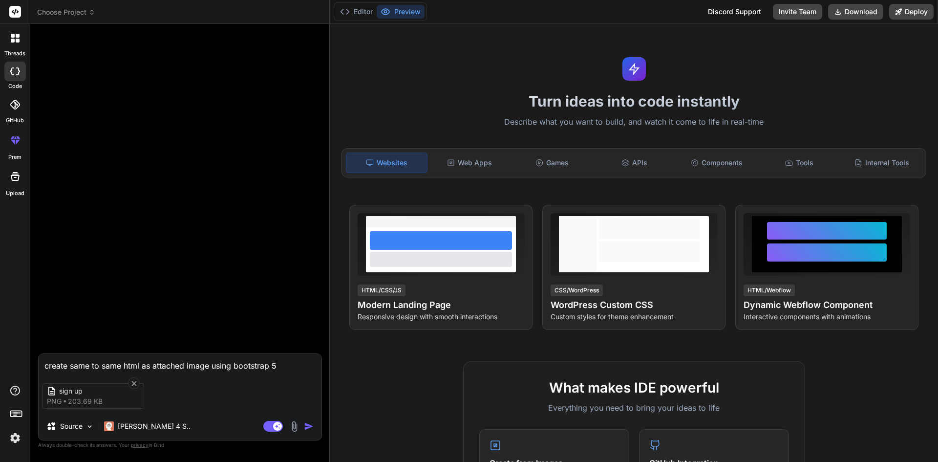
type textarea "create same to same html as attached image using bootstrap 5"
type textarea "x"
type textarea "create same to same html as attached image using bootstrap 5 w"
type textarea "x"
type textarea "create same to same html as attached image using bootstrap 5 wi"
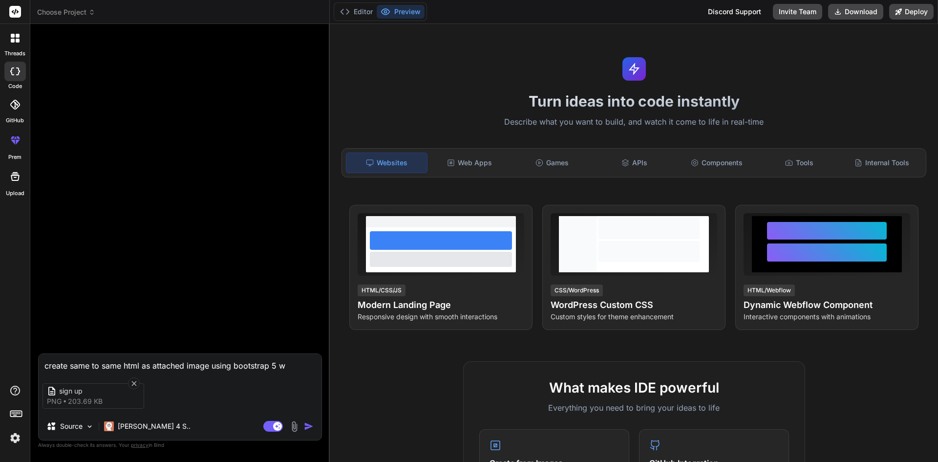
type textarea "x"
type textarea "create same to same html as attached image using bootstrap 5 wit"
type textarea "x"
type textarea "create same to same html as attached image using bootstrap 5 with"
type textarea "x"
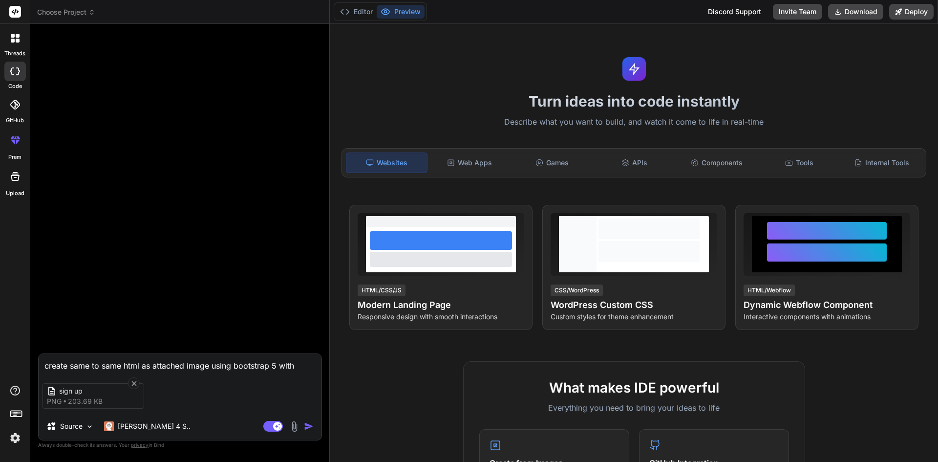
type textarea "create same to same html as attached image using bootstrap 5 with"
type textarea "x"
type textarea "create same to same html as attached image using bootstrap 5 with r"
type textarea "x"
type textarea "create same to same html as attached image using bootstrap 5 with re"
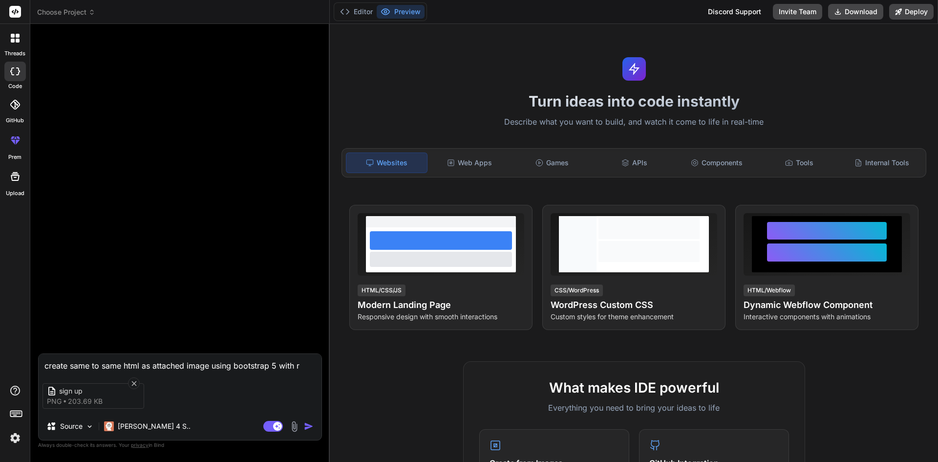
type textarea "x"
type textarea "create same to same html as attached image using bootstrap 5 with res"
type textarea "x"
type textarea "create same to same html as attached image using bootstrap 5 with resp"
type textarea "x"
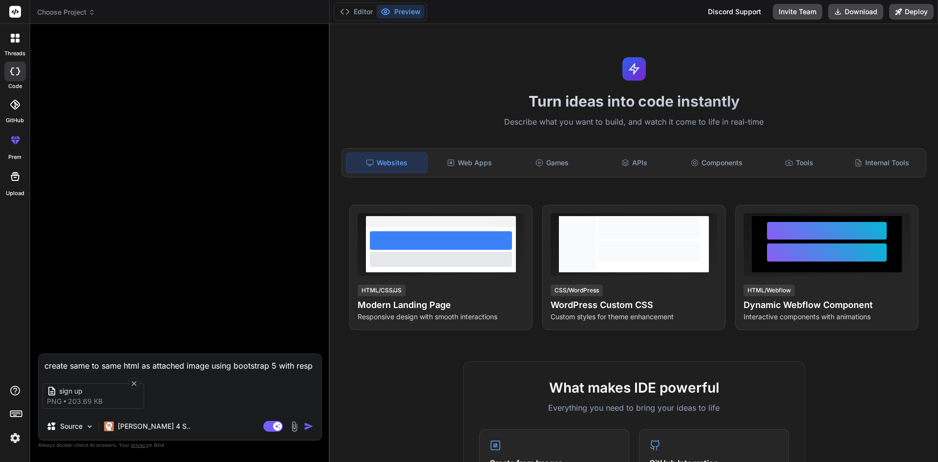
type textarea "create same to same html as attached image using bootstrap 5 with respo"
type textarea "x"
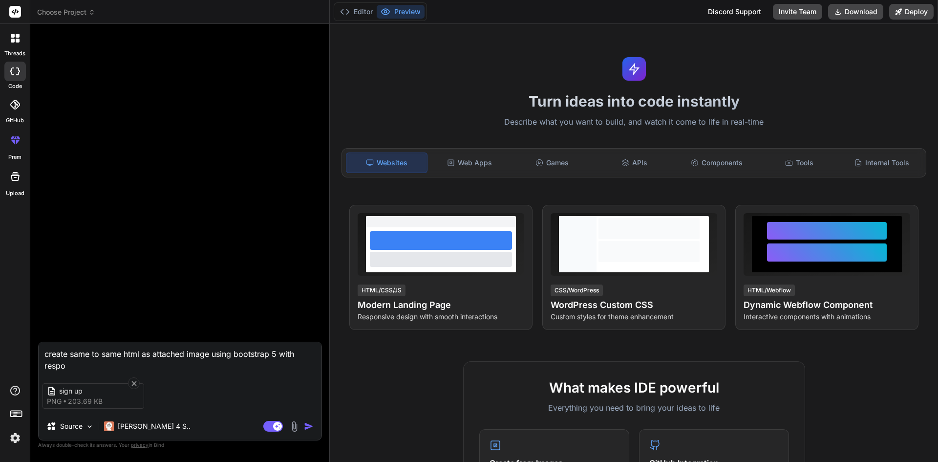
type textarea "create same to same html as attached image using bootstrap 5 with respon"
type textarea "x"
type textarea "create same to same html as attached image using bootstrap 5 with respons"
type textarea "x"
type textarea "create same to same html as attached image using bootstrap 5 with responsi"
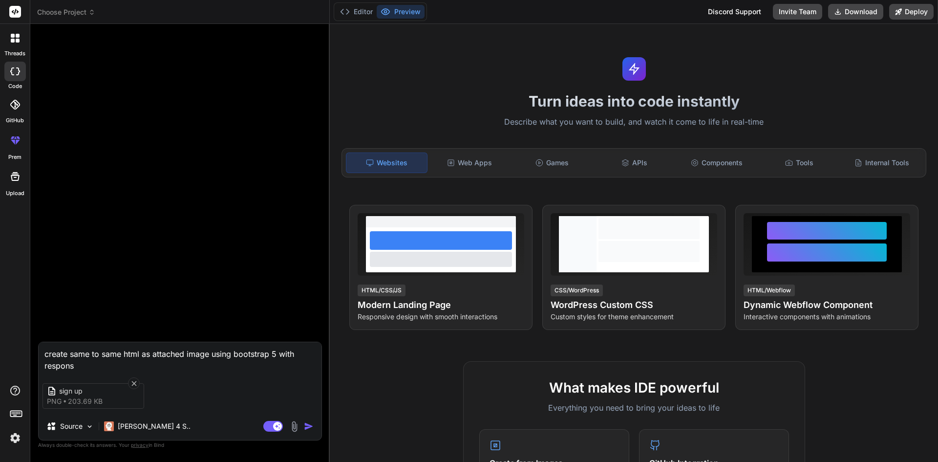
type textarea "x"
type textarea "create same to same html as attached image using bootstrap 5 with responsiv"
type textarea "x"
type textarea "create same to same html as attached image using bootstrap 5 with responsive"
type textarea "x"
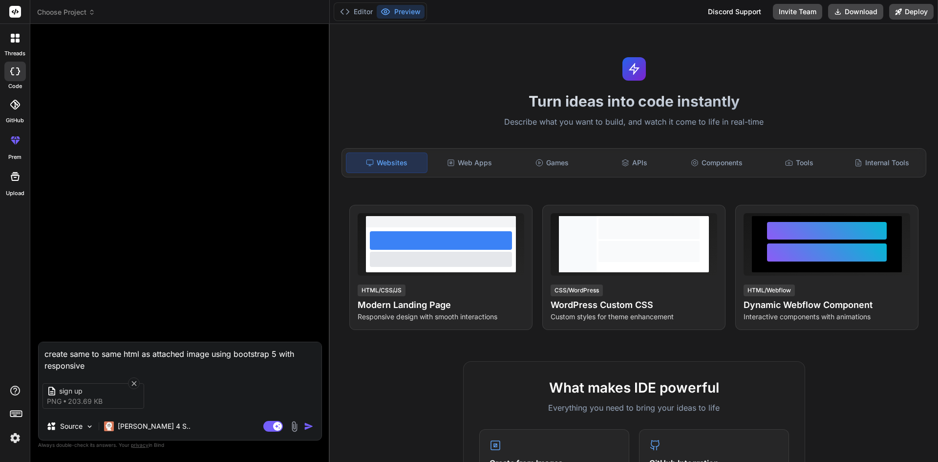
type textarea "create same to same html as attached image using bootstrap 5 with responsiven"
type textarea "x"
type textarea "create same to same html as attached image using bootstrap 5 with responsivene"
type textarea "x"
type textarea "create same to same html as attached image using bootstrap 5 with responsivenes"
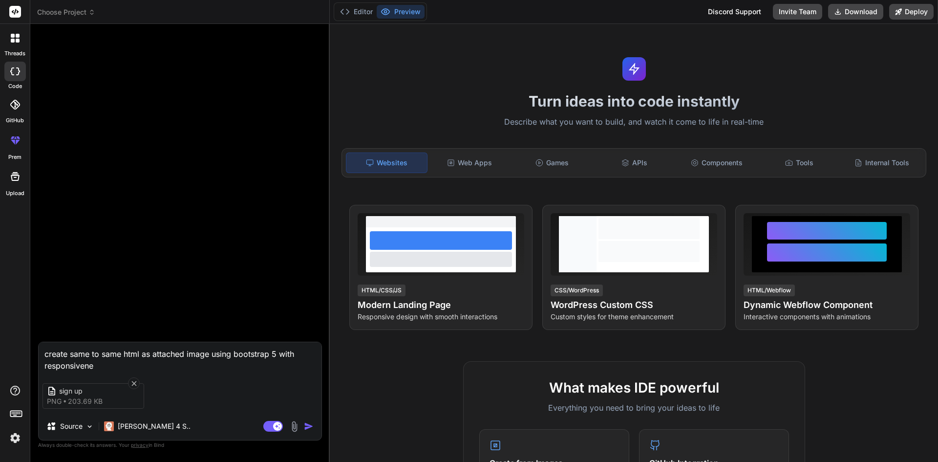
type textarea "x"
type textarea "create same to same html as attached image using bootstrap 5 with responsiveness"
type textarea "x"
type textarea "create same to same html as attached image using bootstrap 5 with responsiveness"
click at [309, 427] on img "button" at bounding box center [309, 426] width 10 height 10
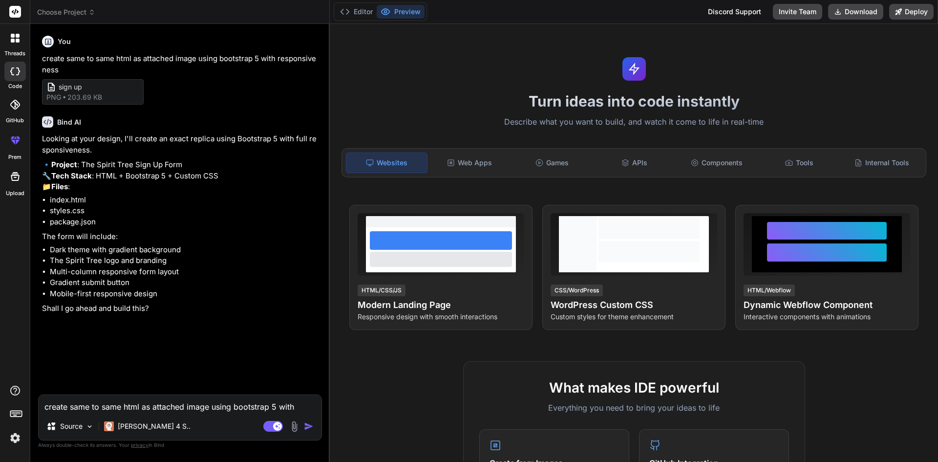
type textarea "x"
click at [174, 407] on textarea "create same to same html as attached image using bootstrap 5 with responsiveness" at bounding box center [180, 404] width 283 height 18
type textarea "y"
type textarea "x"
type textarea "ye"
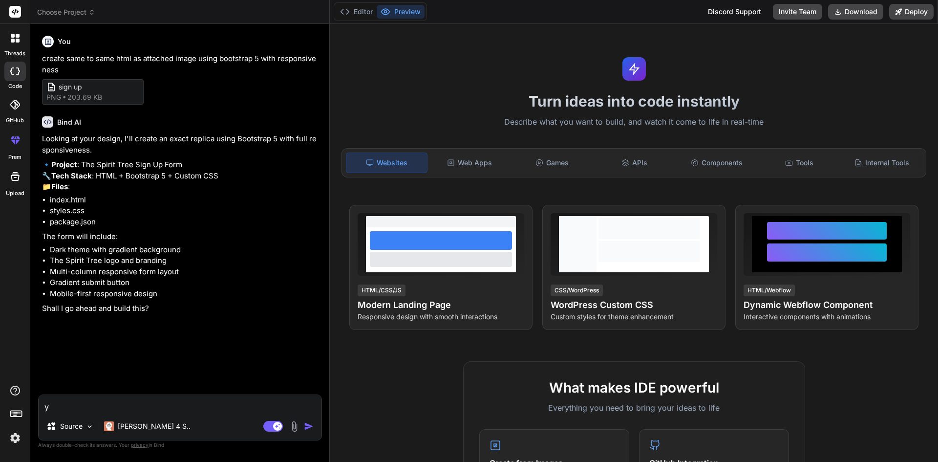
type textarea "x"
type textarea "yes"
type textarea "x"
